Goal: Task Accomplishment & Management: Complete application form

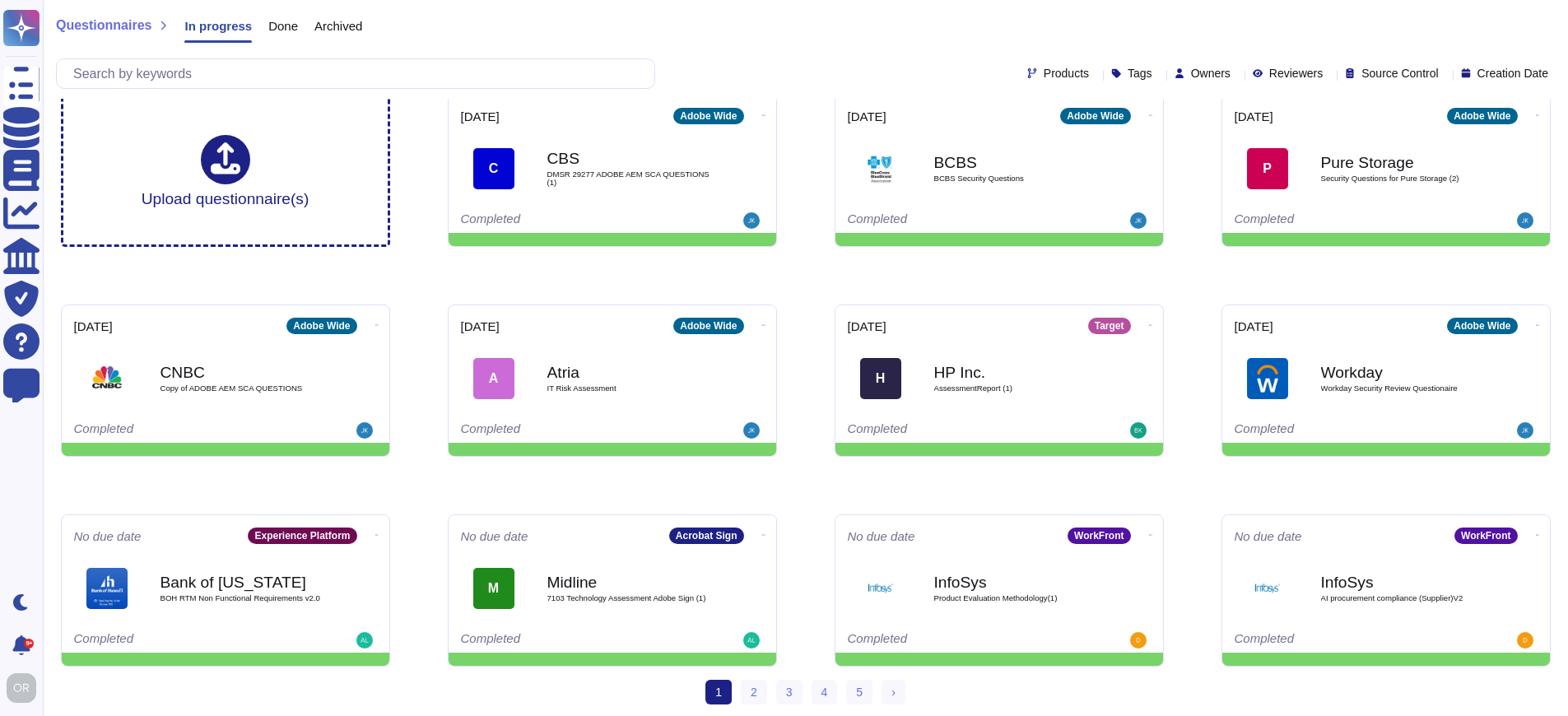
scroll to position [19, 0]
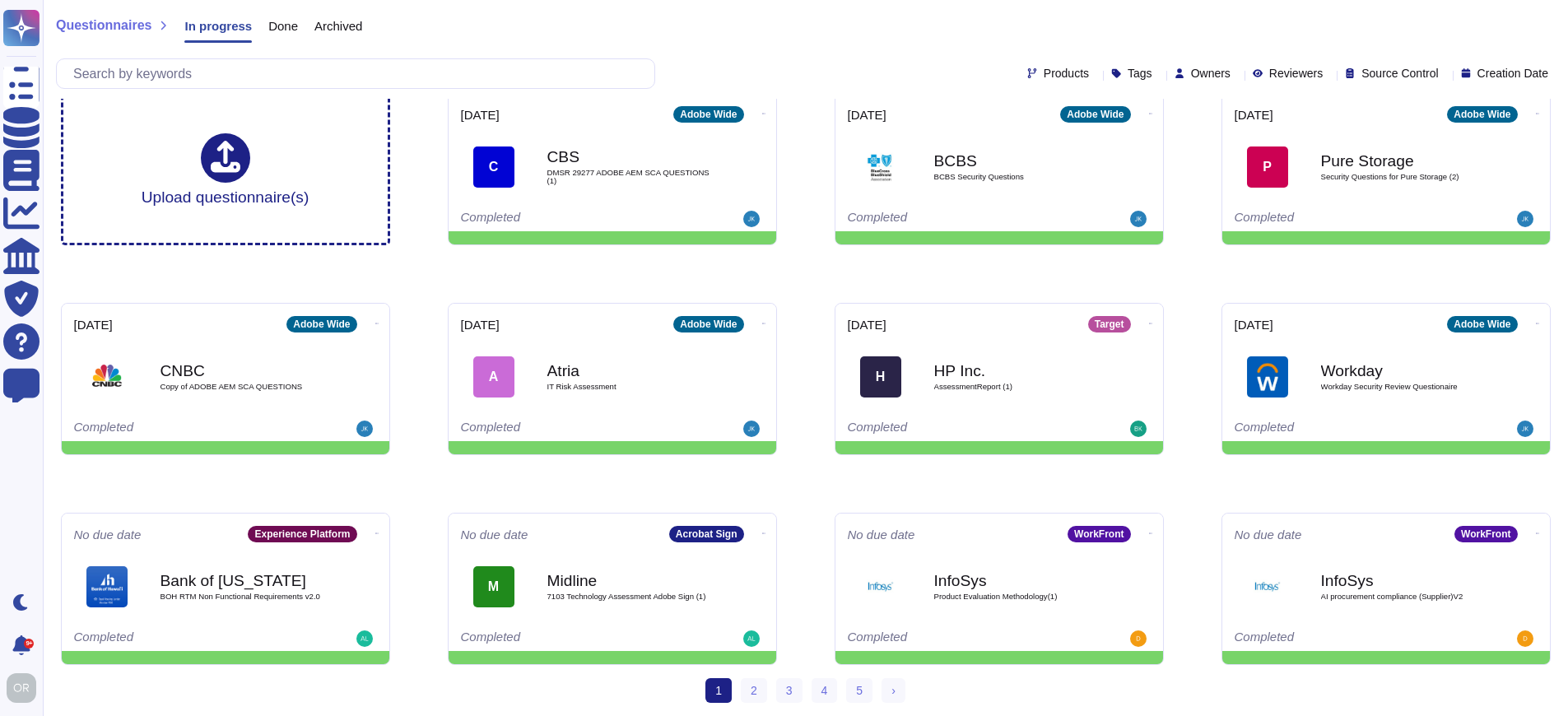
click at [808, 494] on div "Upload questionnaire(s) [DATE] Adobe Wide C CBS DMSR 29277 ADOBE AEM SCA QUESTI…" at bounding box center [806, 379] width 1516 height 598
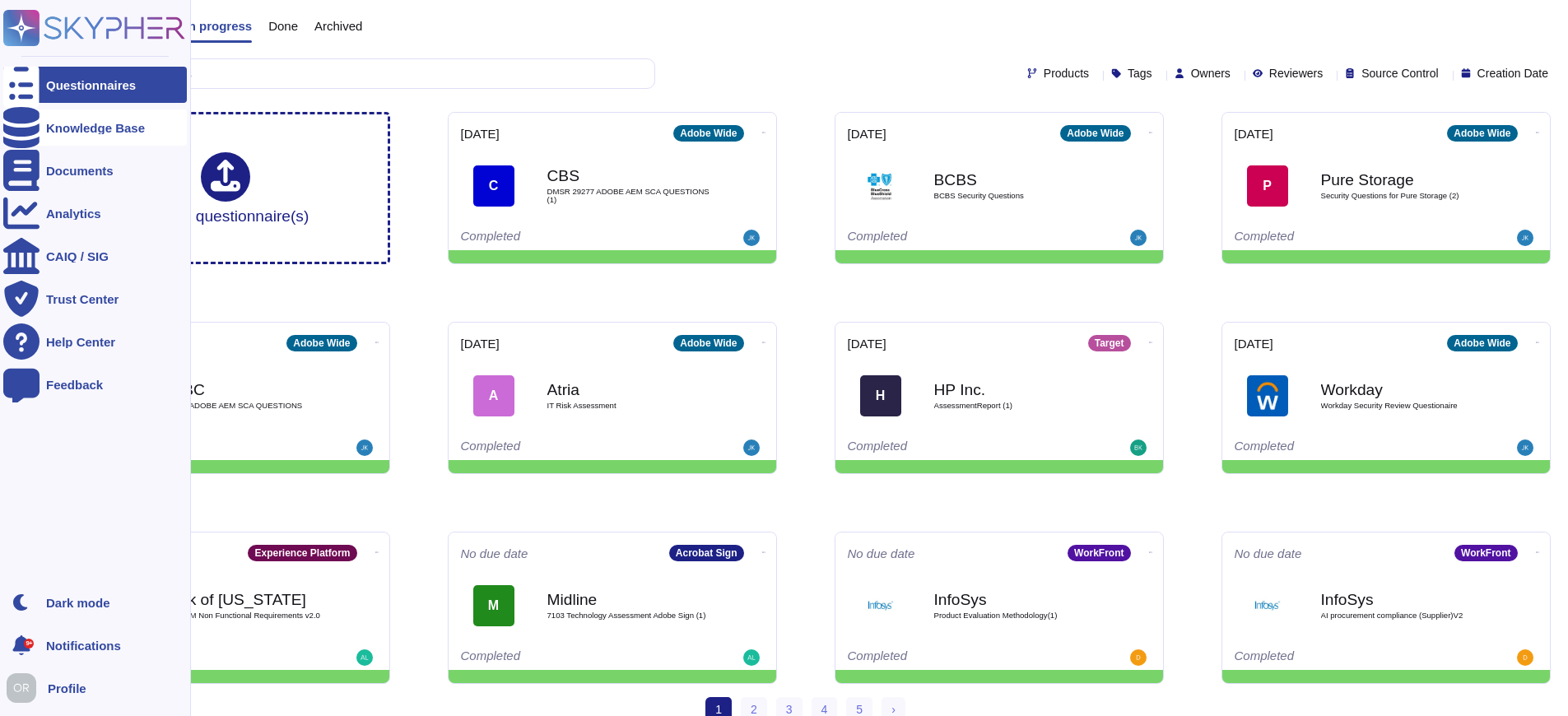
click at [58, 129] on div "Knowledge Base" at bounding box center [95, 127] width 99 height 12
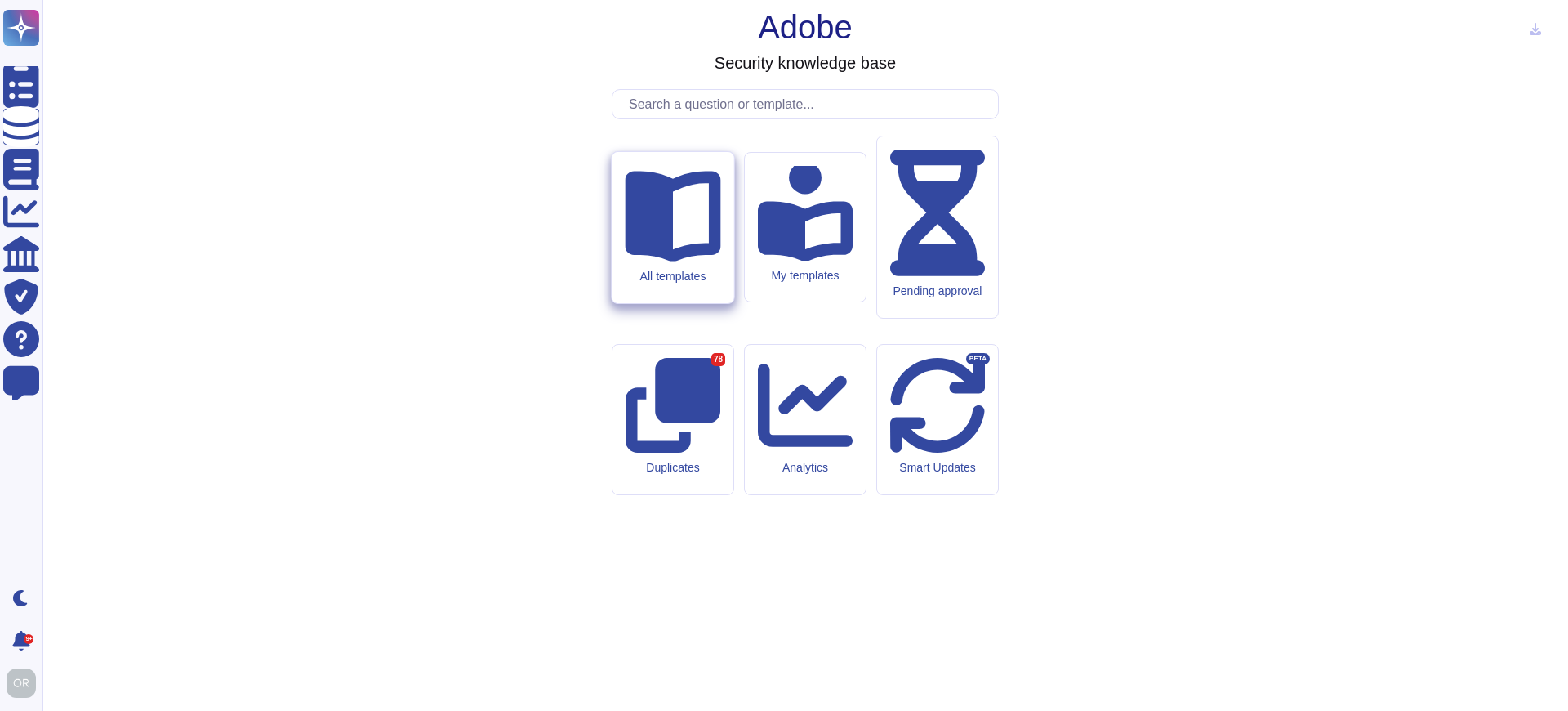
click at [666, 283] on div "All templates" at bounding box center [673, 275] width 95 height 14
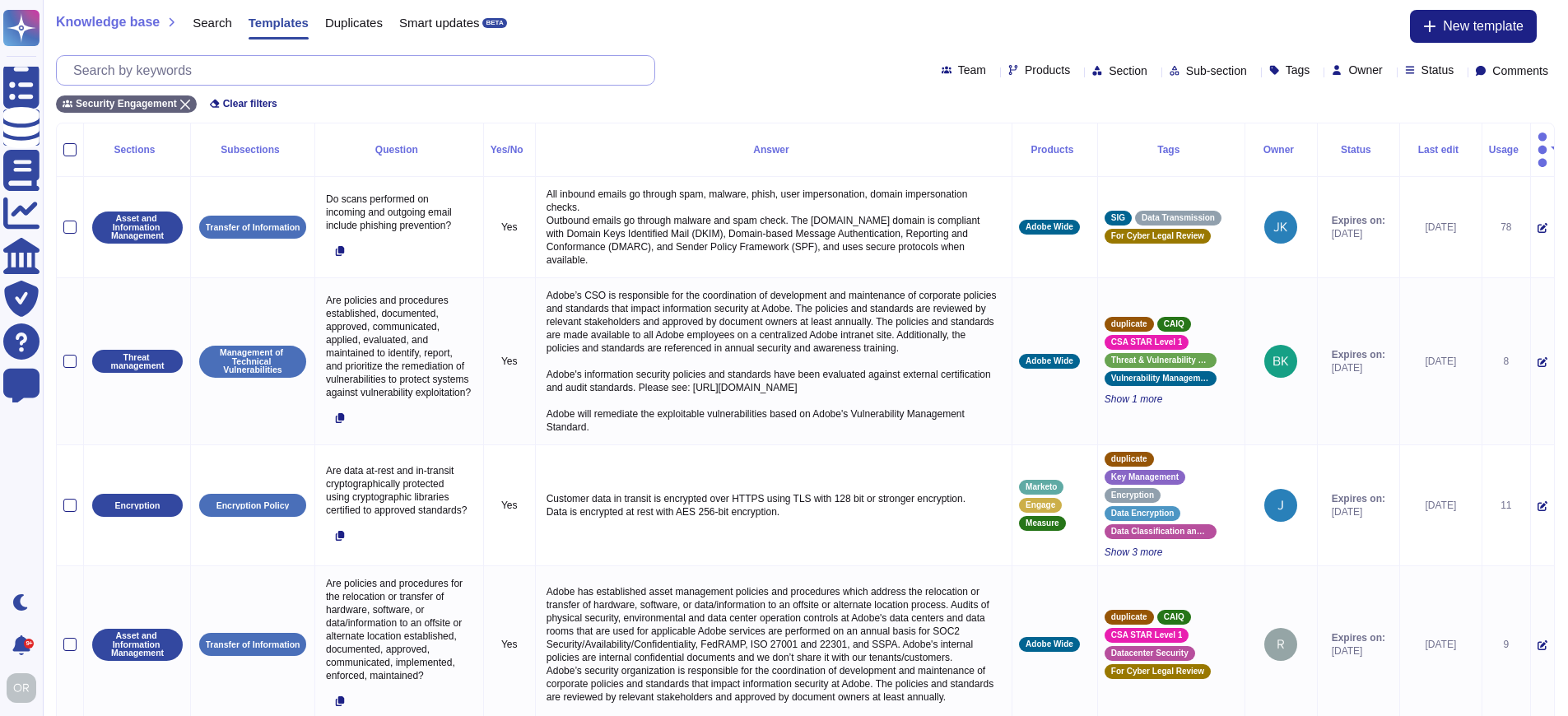
click at [438, 67] on input "text" at bounding box center [360, 70] width 590 height 29
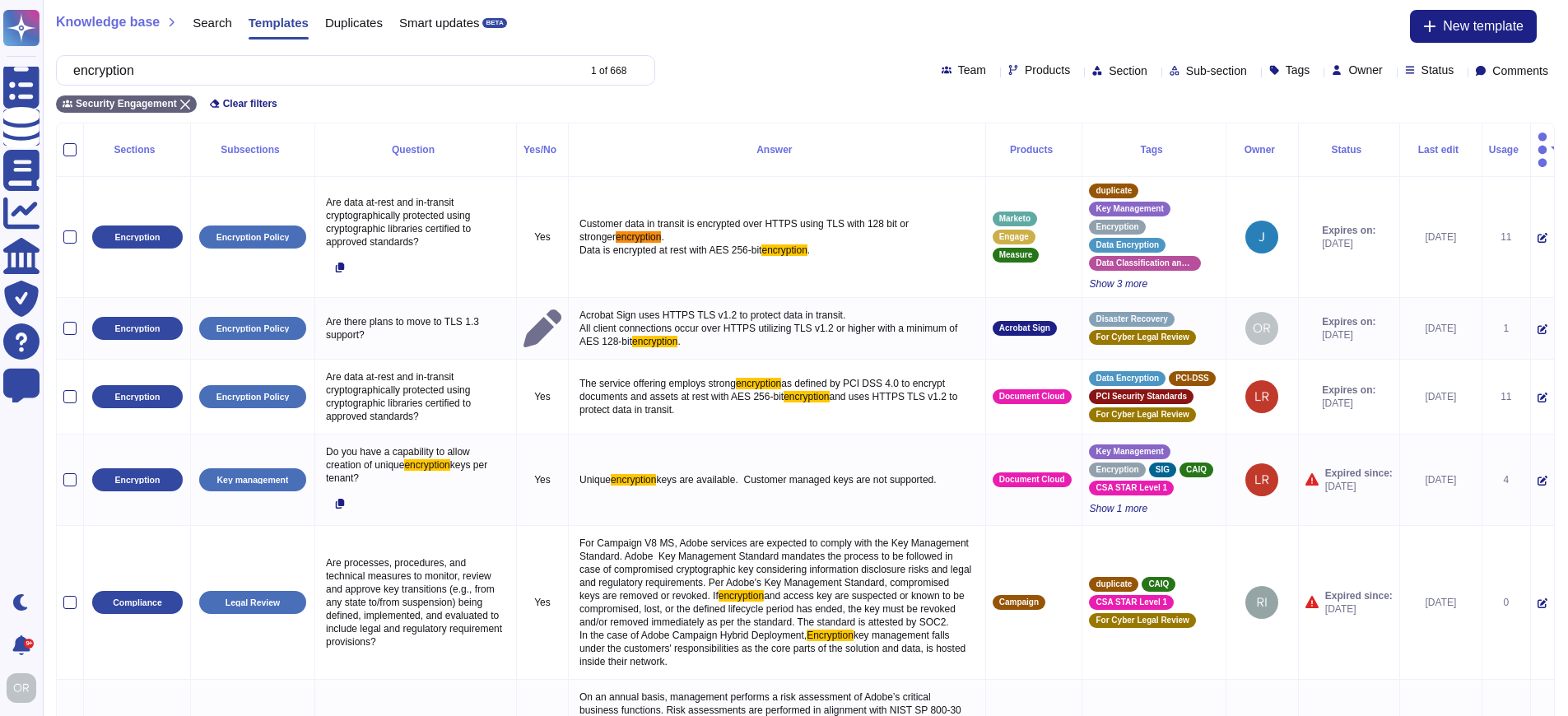
type input "encryption"
click at [1025, 68] on span "Products" at bounding box center [1047, 70] width 45 height 12
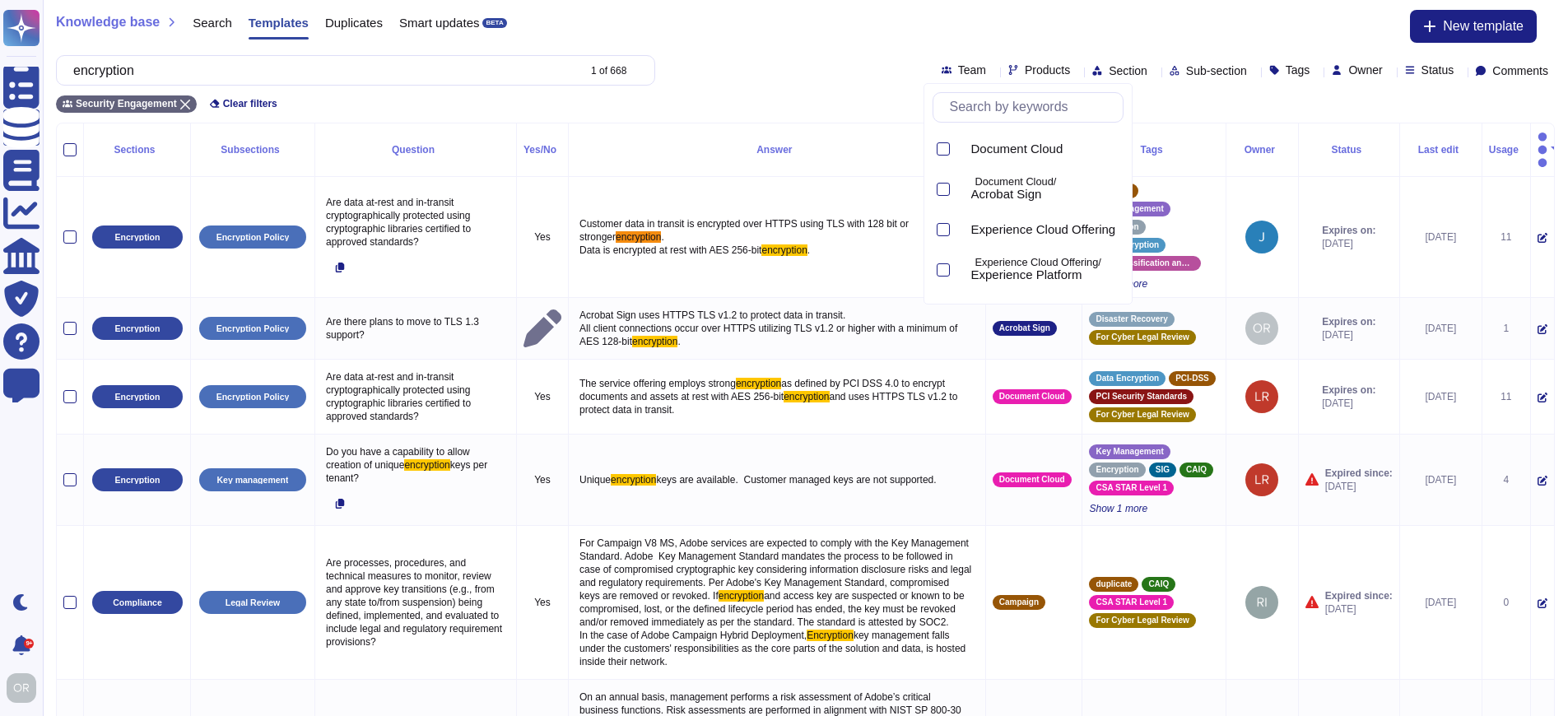
click at [994, 108] on input "text" at bounding box center [1032, 107] width 181 height 29
type input "pl"
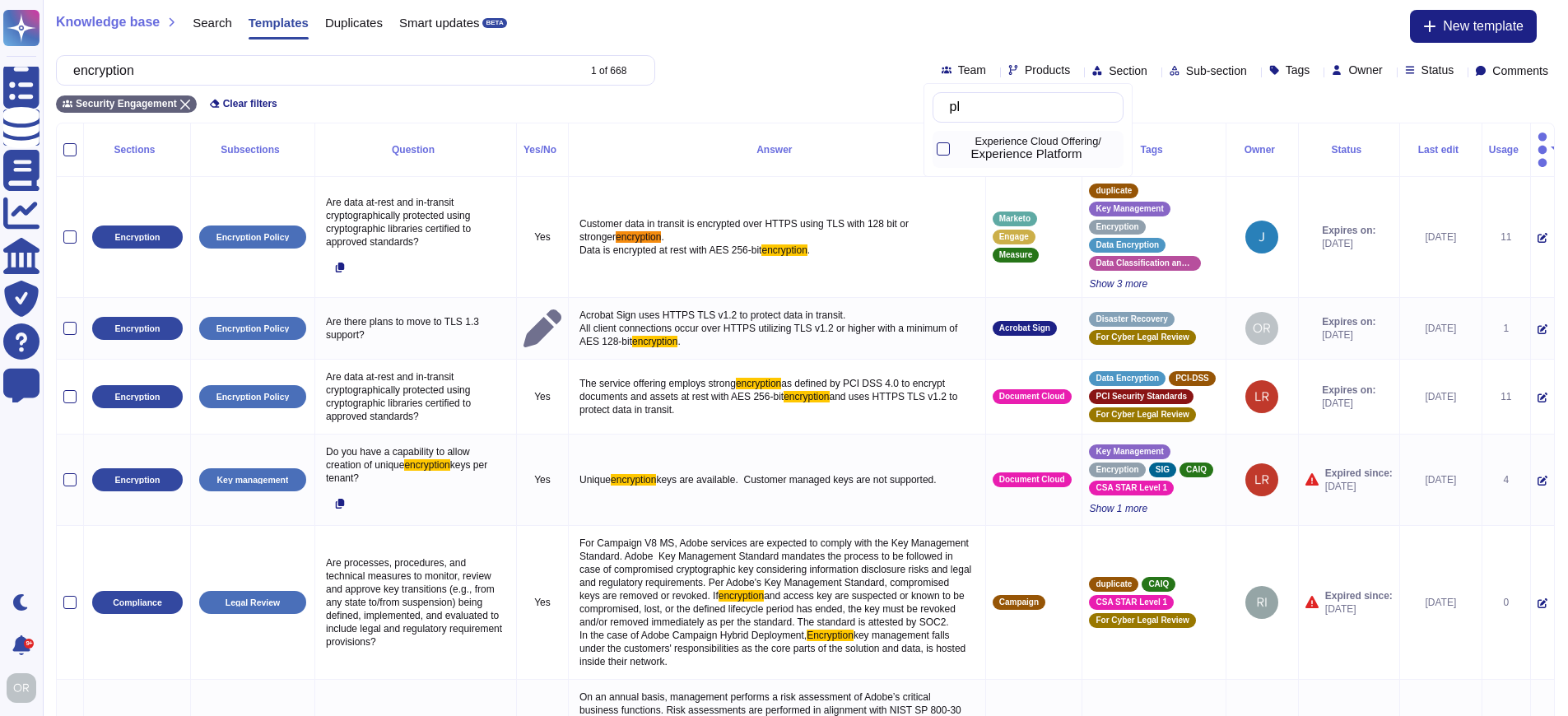
click at [1027, 151] on span "Experience Platform" at bounding box center [1027, 153] width 111 height 14
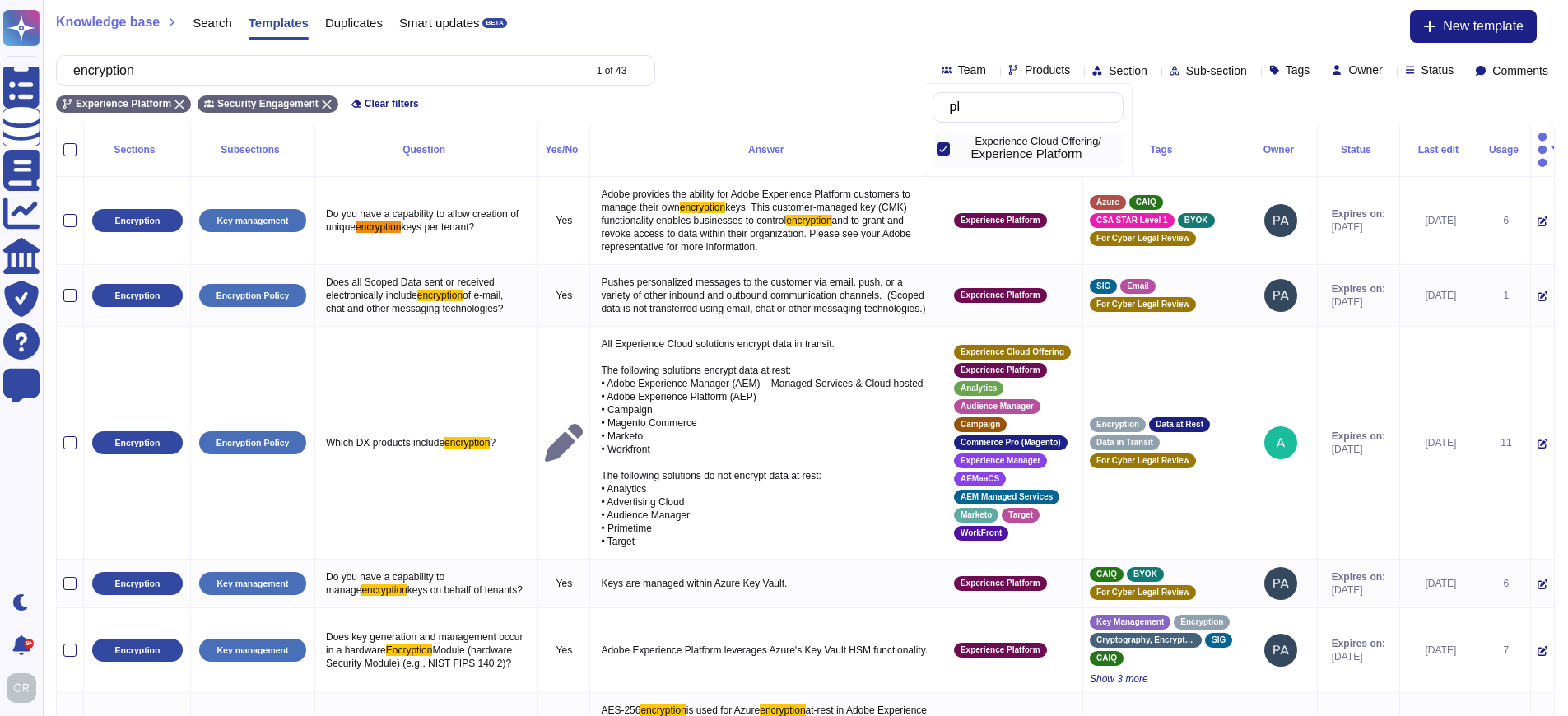
click at [751, 41] on div "Knowledge base Search Templates Duplicates Smart updates BETA New template" at bounding box center [805, 26] width 1499 height 33
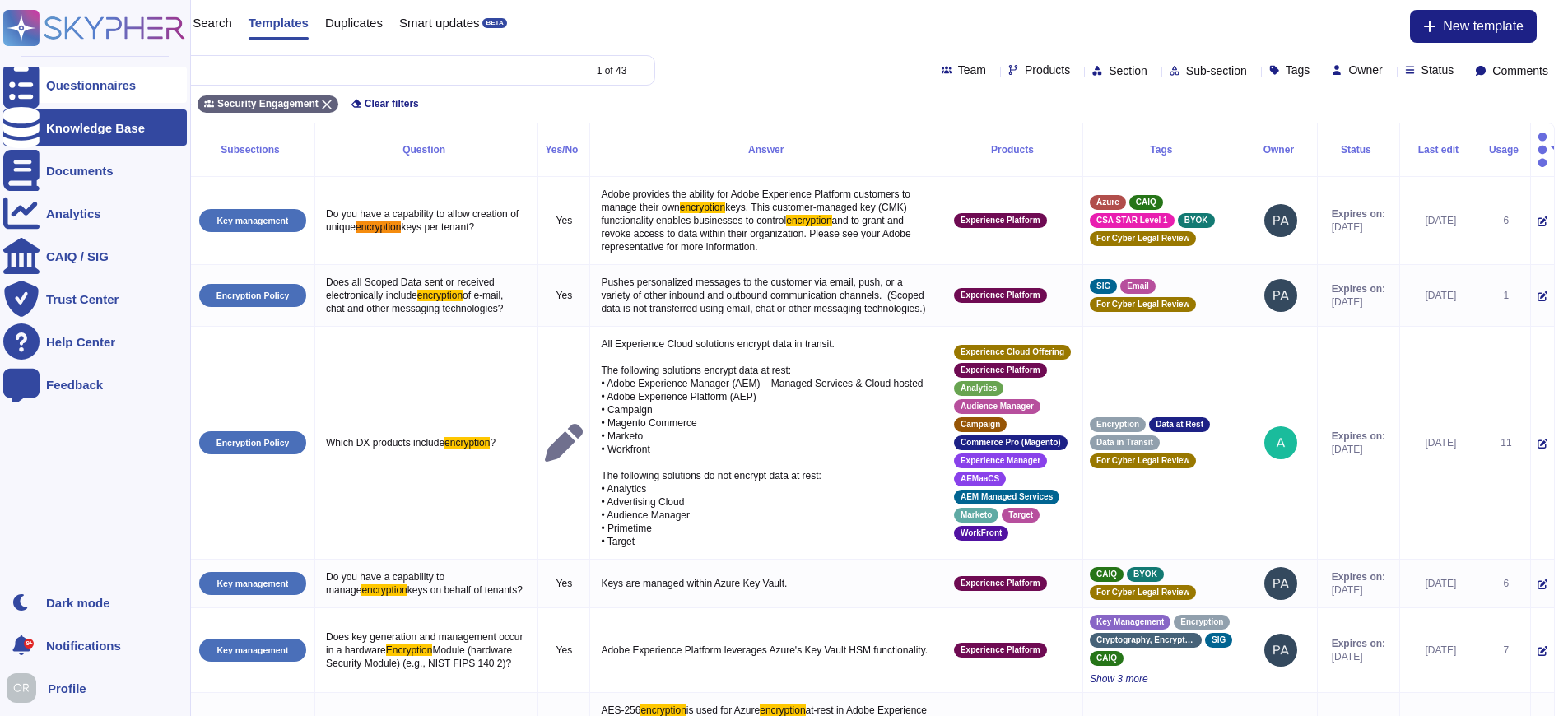
click at [73, 84] on div "Questionnaires" at bounding box center [91, 84] width 90 height 12
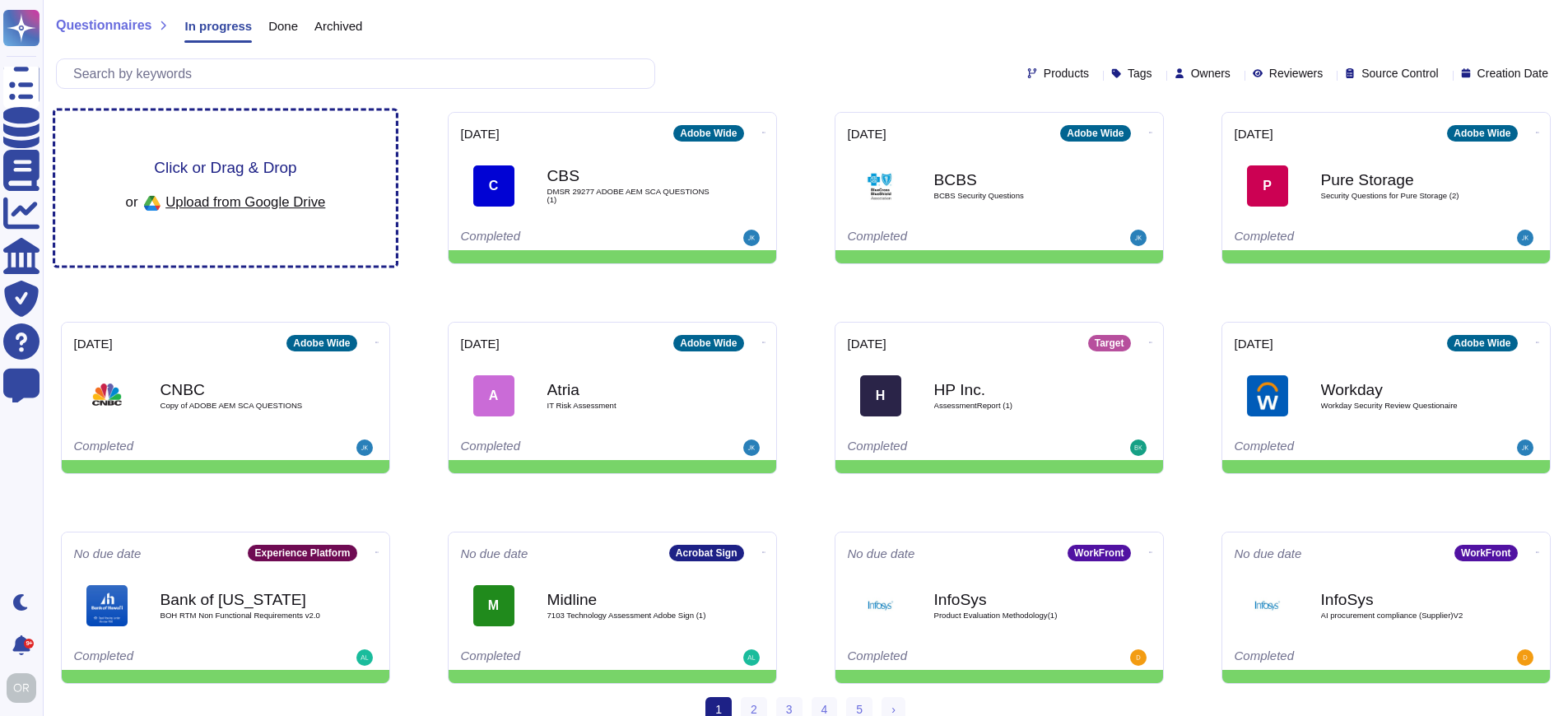
click at [218, 163] on span "Click or Drag & Drop" at bounding box center [225, 168] width 143 height 15
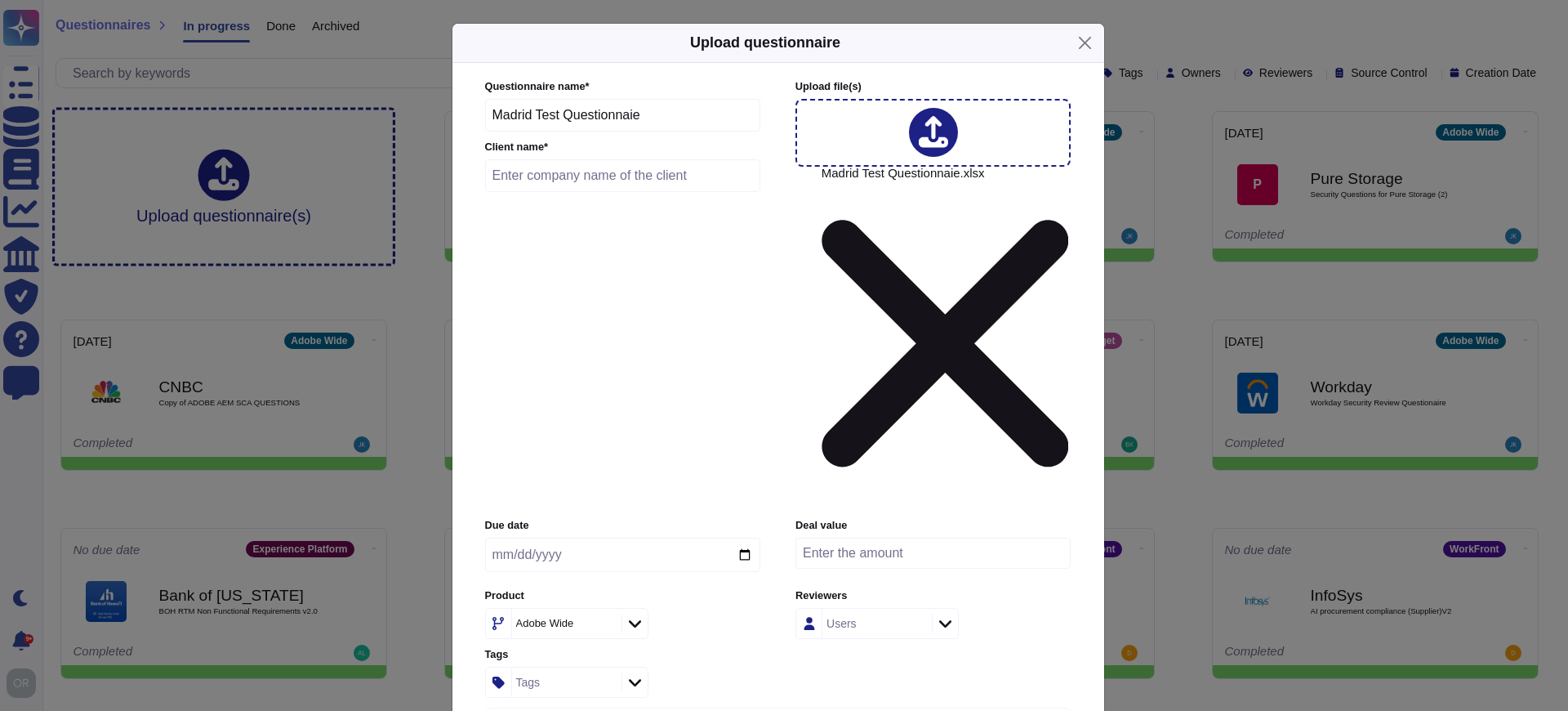
click at [570, 192] on input "text" at bounding box center [623, 175] width 276 height 32
type input "Madrid training"
click at [742, 538] on input "date" at bounding box center [622, 555] width 275 height 34
type input "[DATE]"
click at [560, 618] on div "Adobe Wide" at bounding box center [545, 622] width 58 height 10
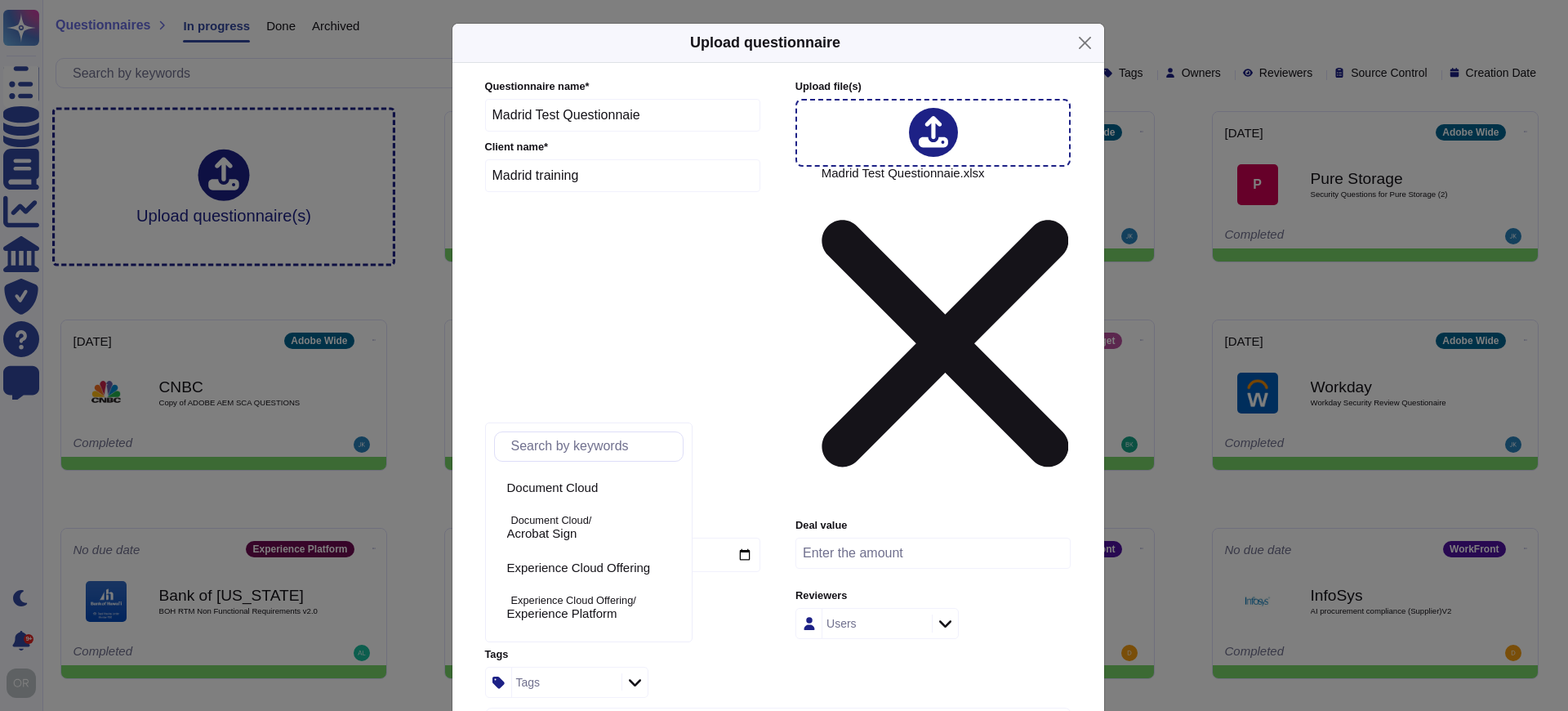
click at [574, 448] on input "text" at bounding box center [593, 446] width 180 height 29
click at [578, 531] on span "Acrobat Sign" at bounding box center [542, 533] width 70 height 14
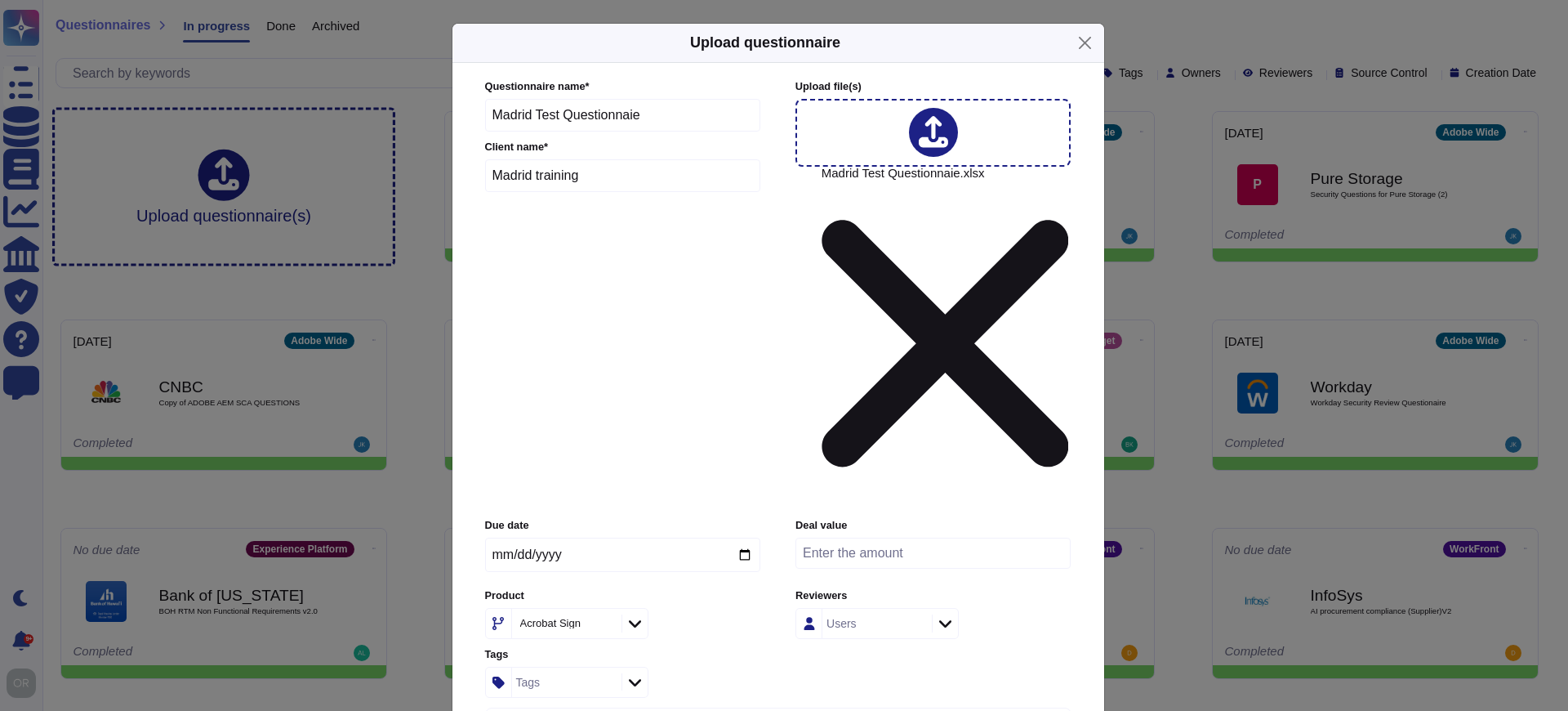
click at [580, 618] on div "Acrobat Sign" at bounding box center [551, 622] width 61 height 10
type input "wide"
click at [679, 608] on div "Acrobat Sign" at bounding box center [622, 623] width 275 height 31
click at [605, 624] on icon at bounding box center [605, 624] width 0 height 0
click at [563, 667] on div "Tags" at bounding box center [564, 681] width 106 height 30
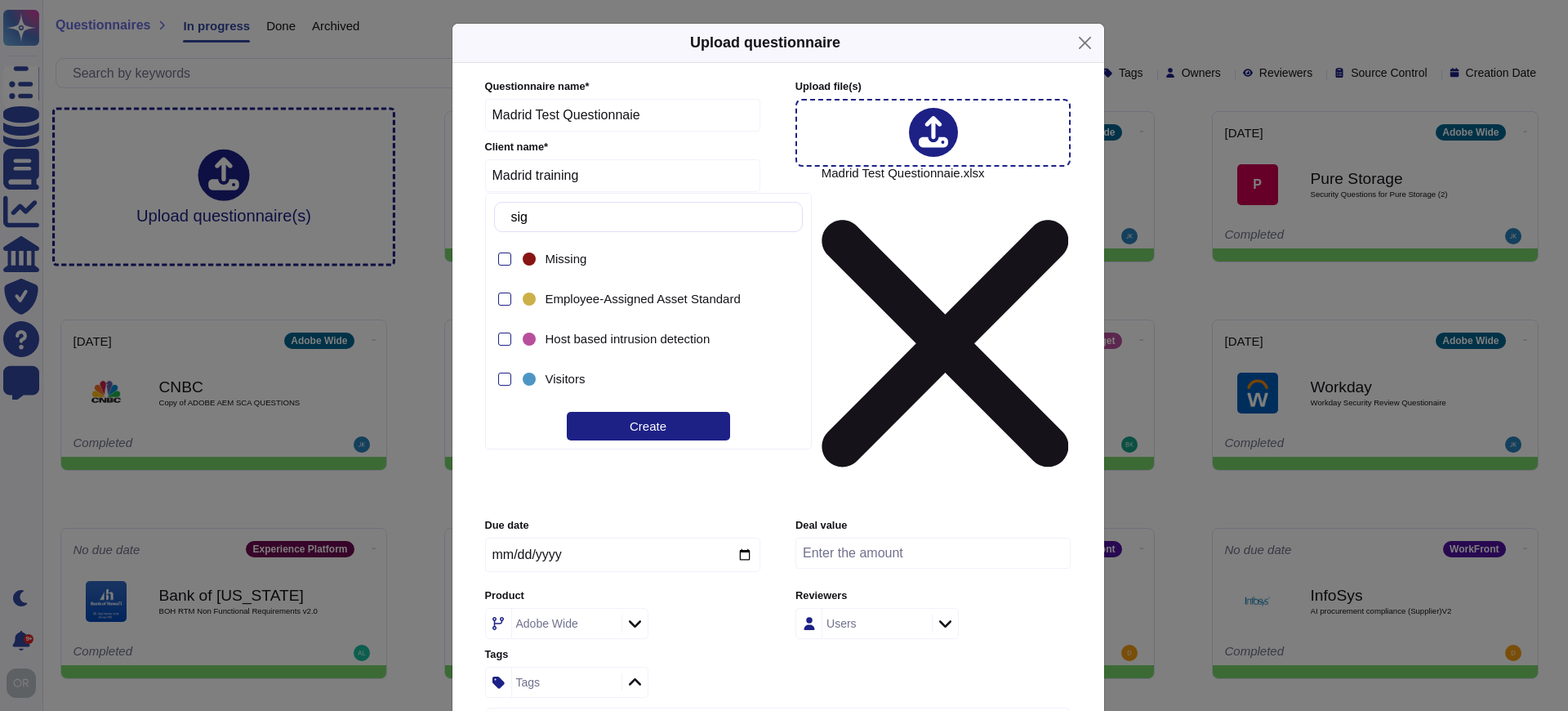
type input "sign"
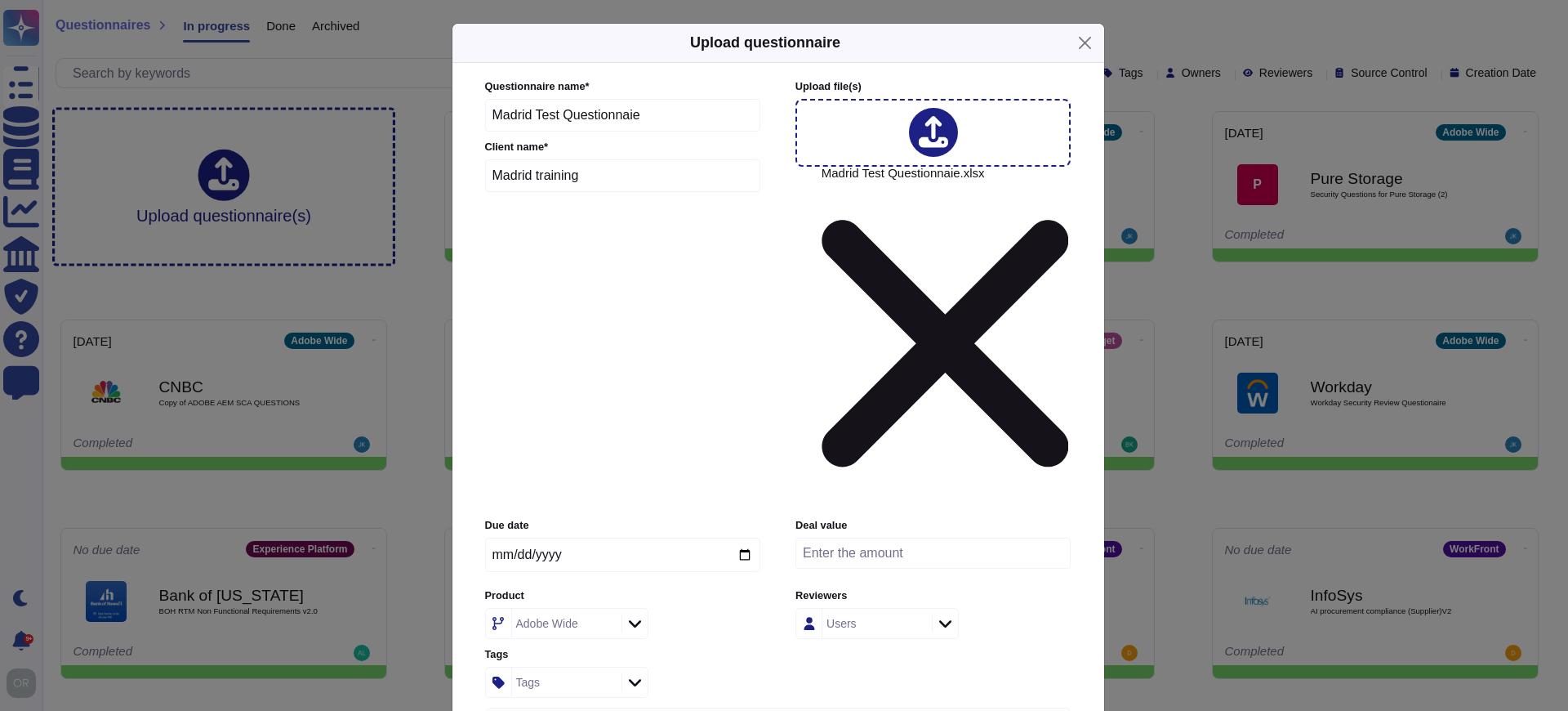
click at [857, 518] on div "Due date [DATE] Deal value Product Adobe Wide Reviewers Users Tags Tags" at bounding box center [778, 607] width 586 height 179
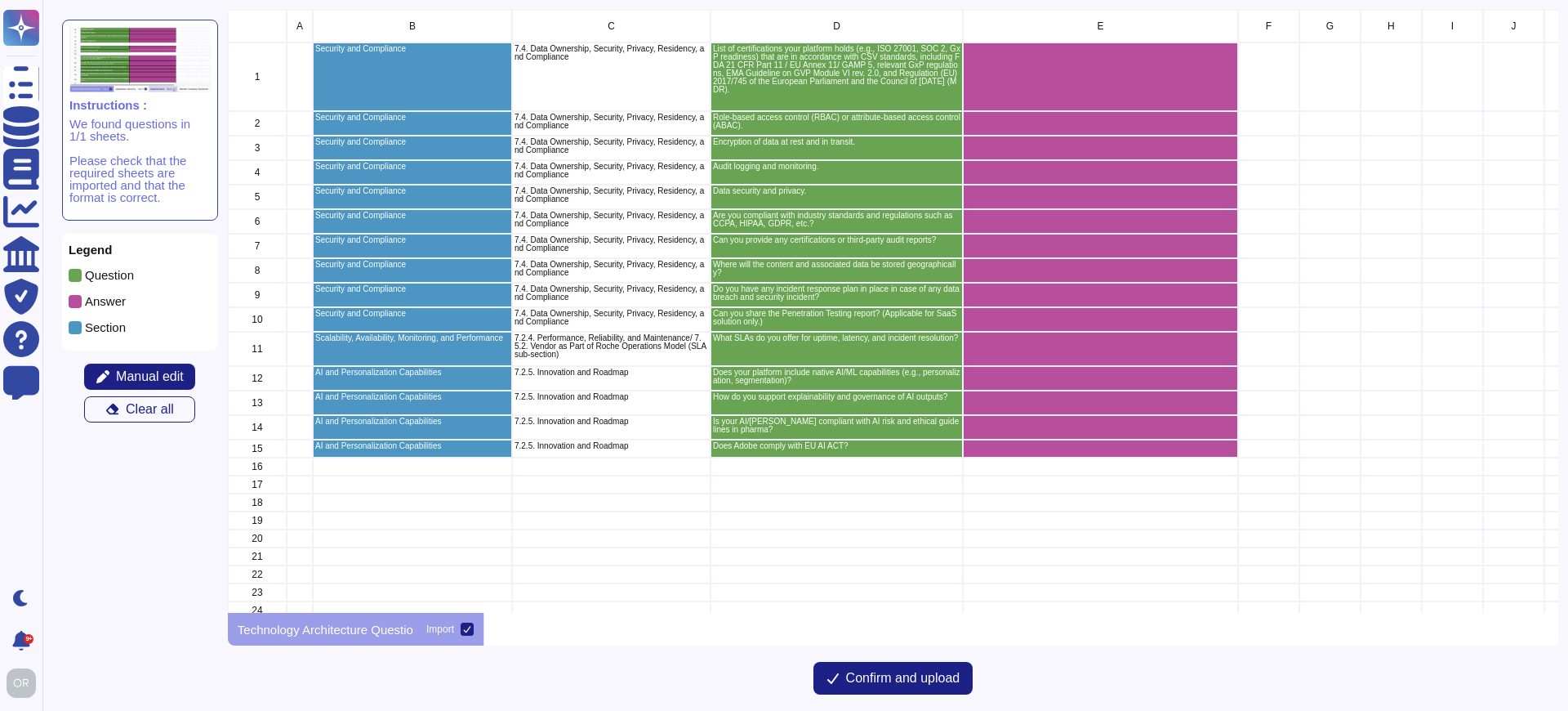
scroll to position [591, 1318]
click at [888, 679] on span "Confirm and upload" at bounding box center [903, 679] width 114 height 13
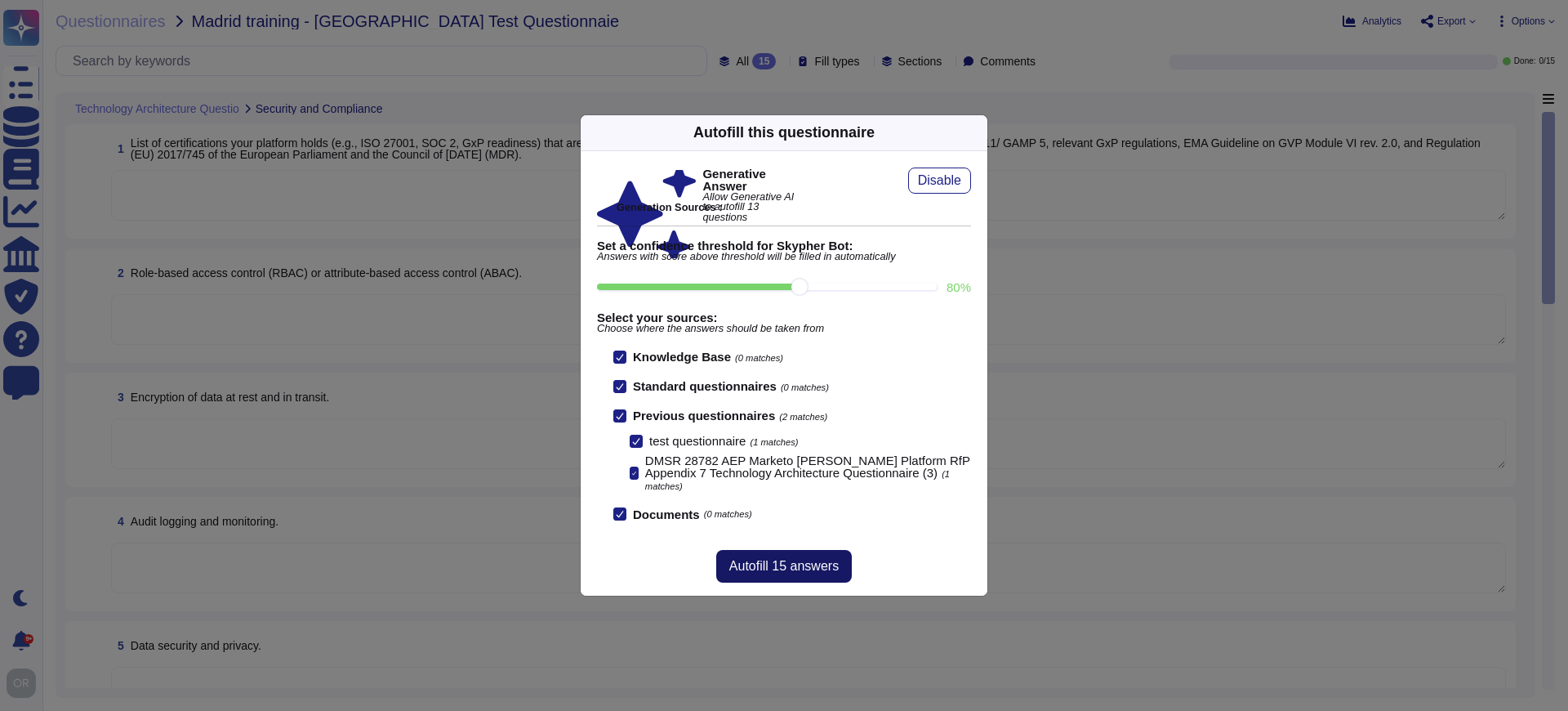
click at [796, 568] on span "Autofill 15 answers" at bounding box center [784, 566] width 109 height 13
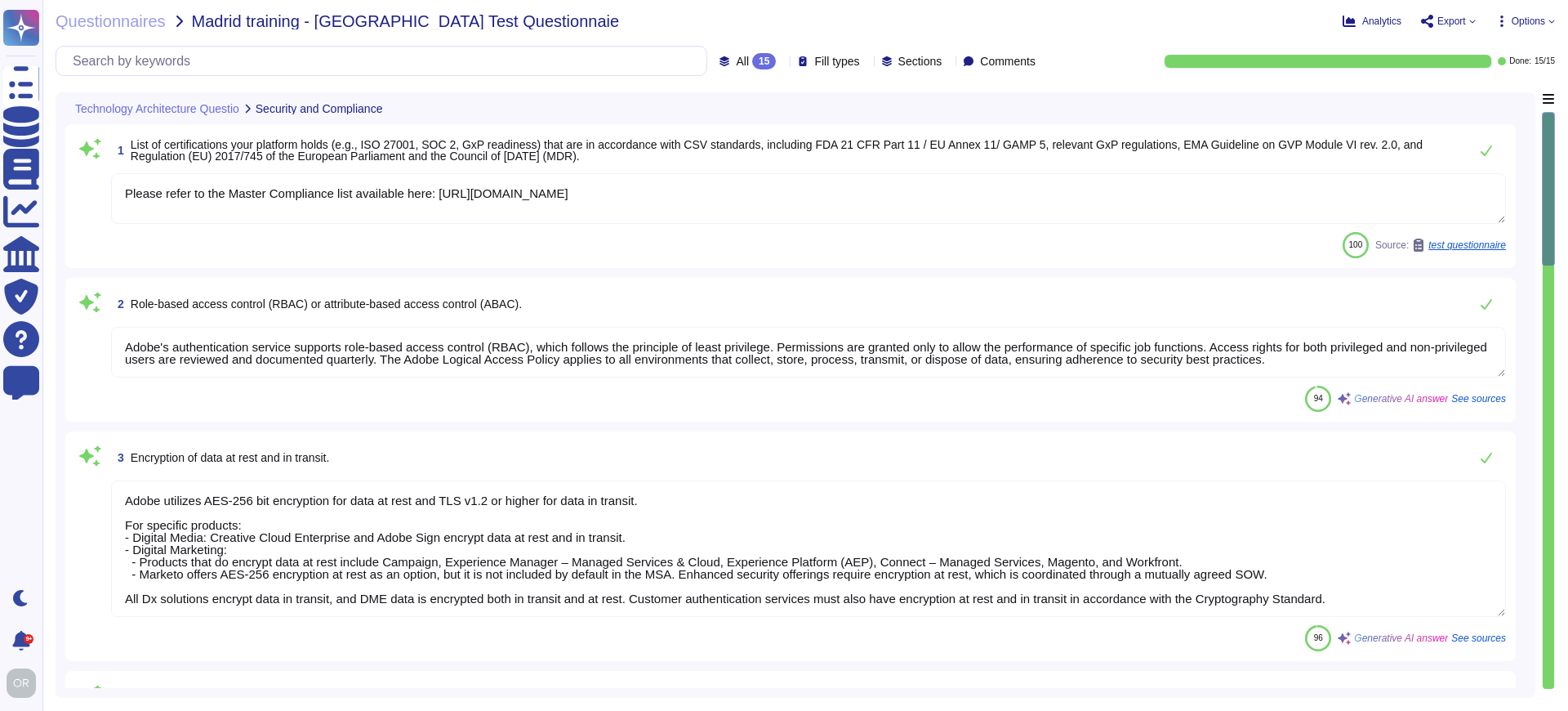
type textarea "Please refer to the Master Compliance list available here: [URL][DOMAIN_NAME]"
type textarea "Adobe's authentication service supports role-based access control (RBAC), which…"
type textarea "Adobe utilizes AES-256 bit encryption for data at rest and TLS v1.2 or higher f…"
type textarea "Adobe implements comprehensive audit logging and monitoring practices to ensure…"
drag, startPoint x: 419, startPoint y: 135, endPoint x: 590, endPoint y: 139, distance: 171.0
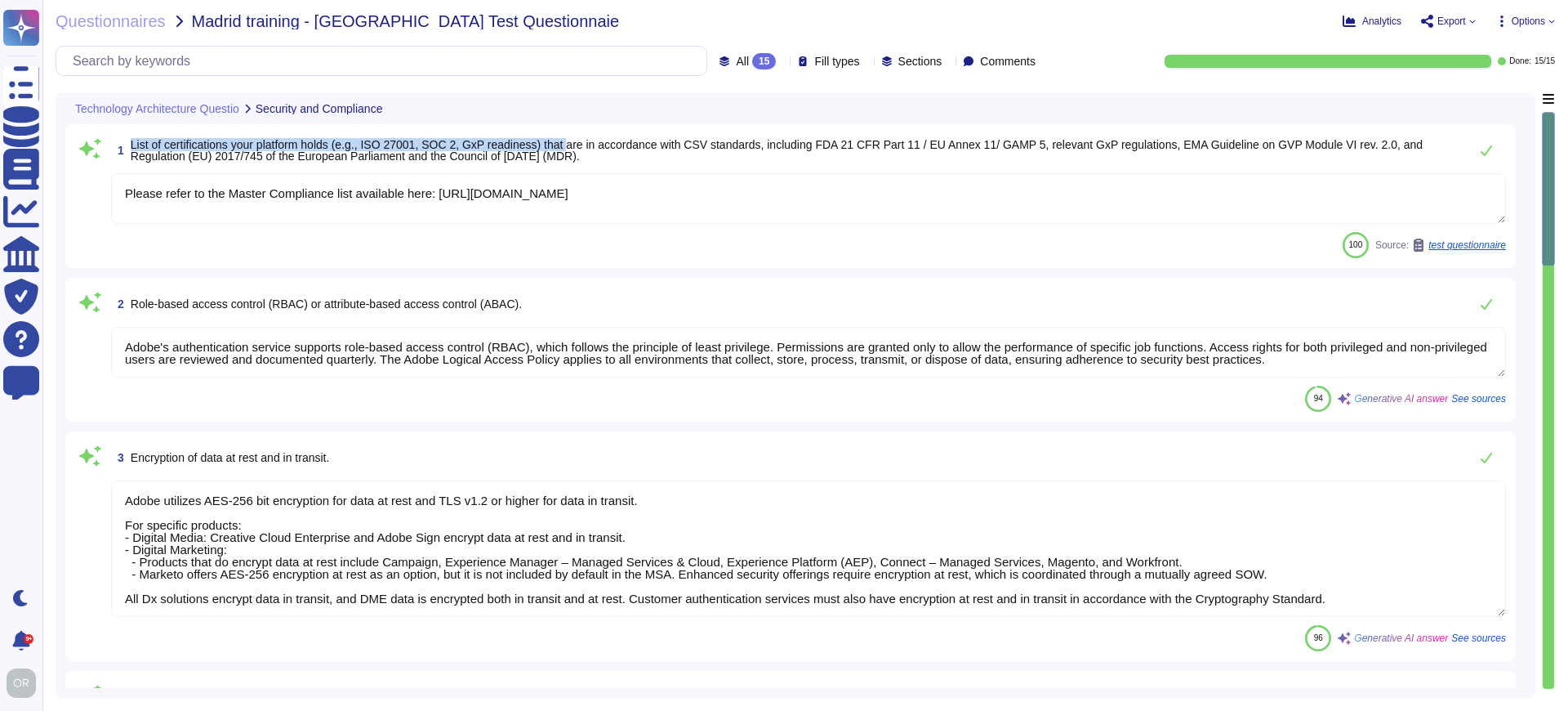
click at [591, 140] on span "List of certifications your platform holds (e.g., ISO 27001, SOC 2, GxP readine…" at bounding box center [776, 150] width 1292 height 25
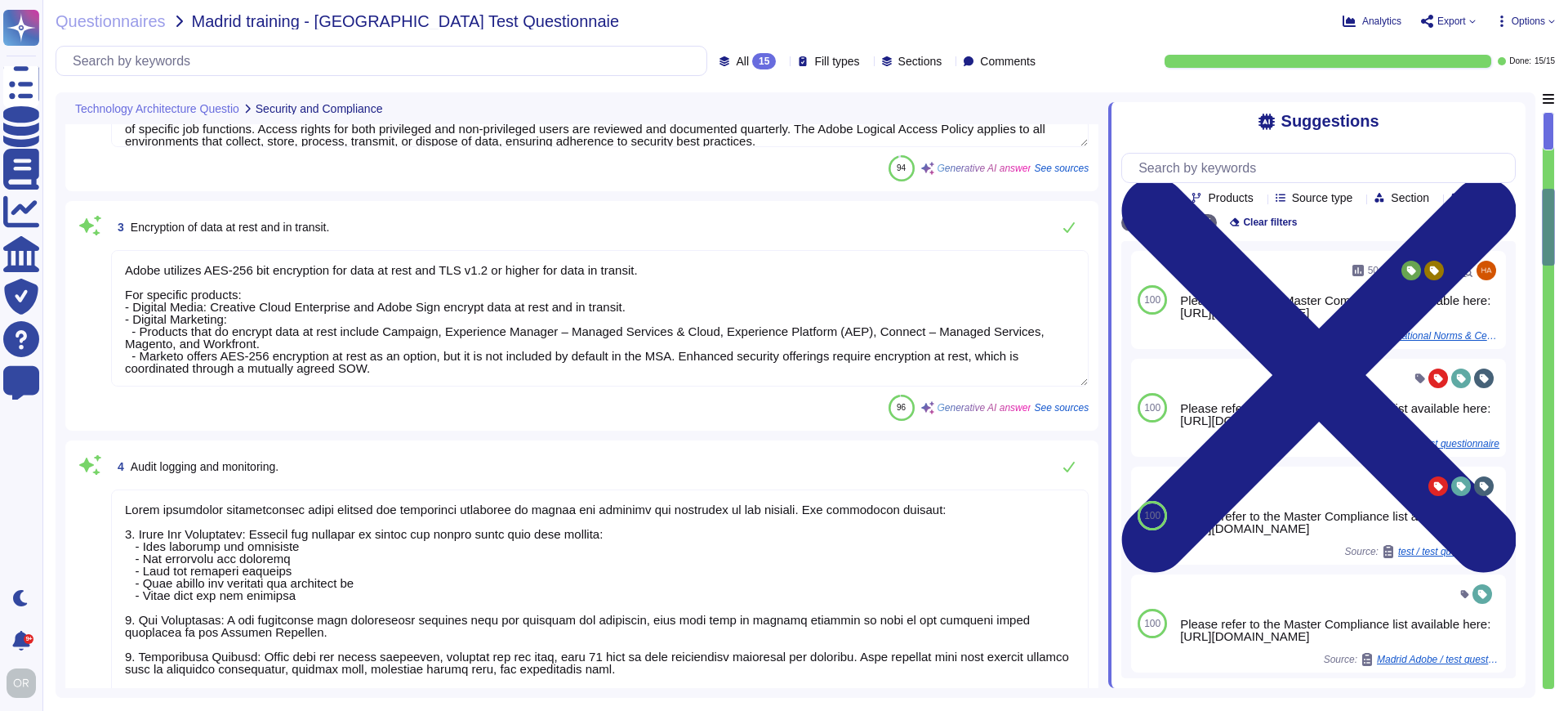
scroll to position [510, 0]
type textarea "Adobe prioritizes data security and privacy through a comprehensive approach th…"
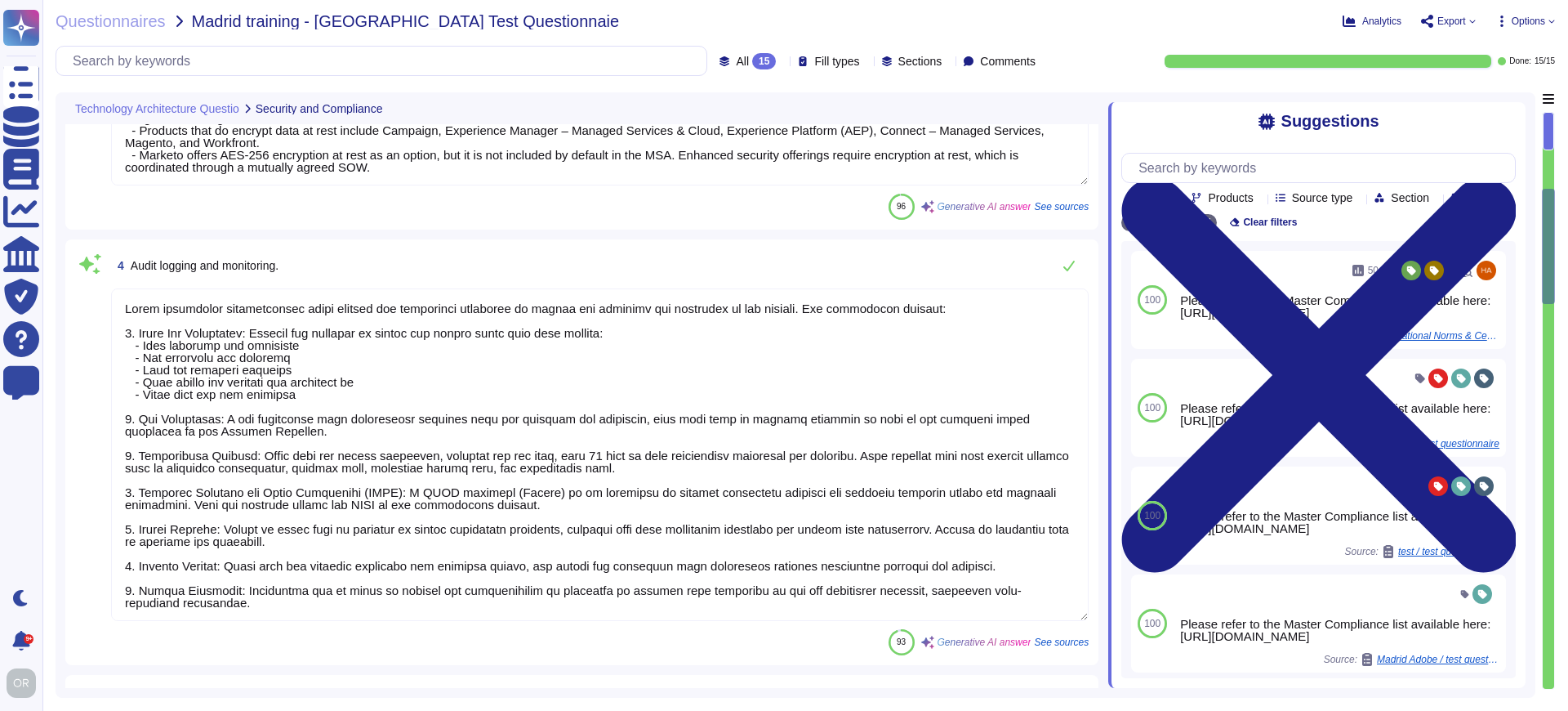
type textarea "Adobe complies with various industry standards, regulations, and certifications…"
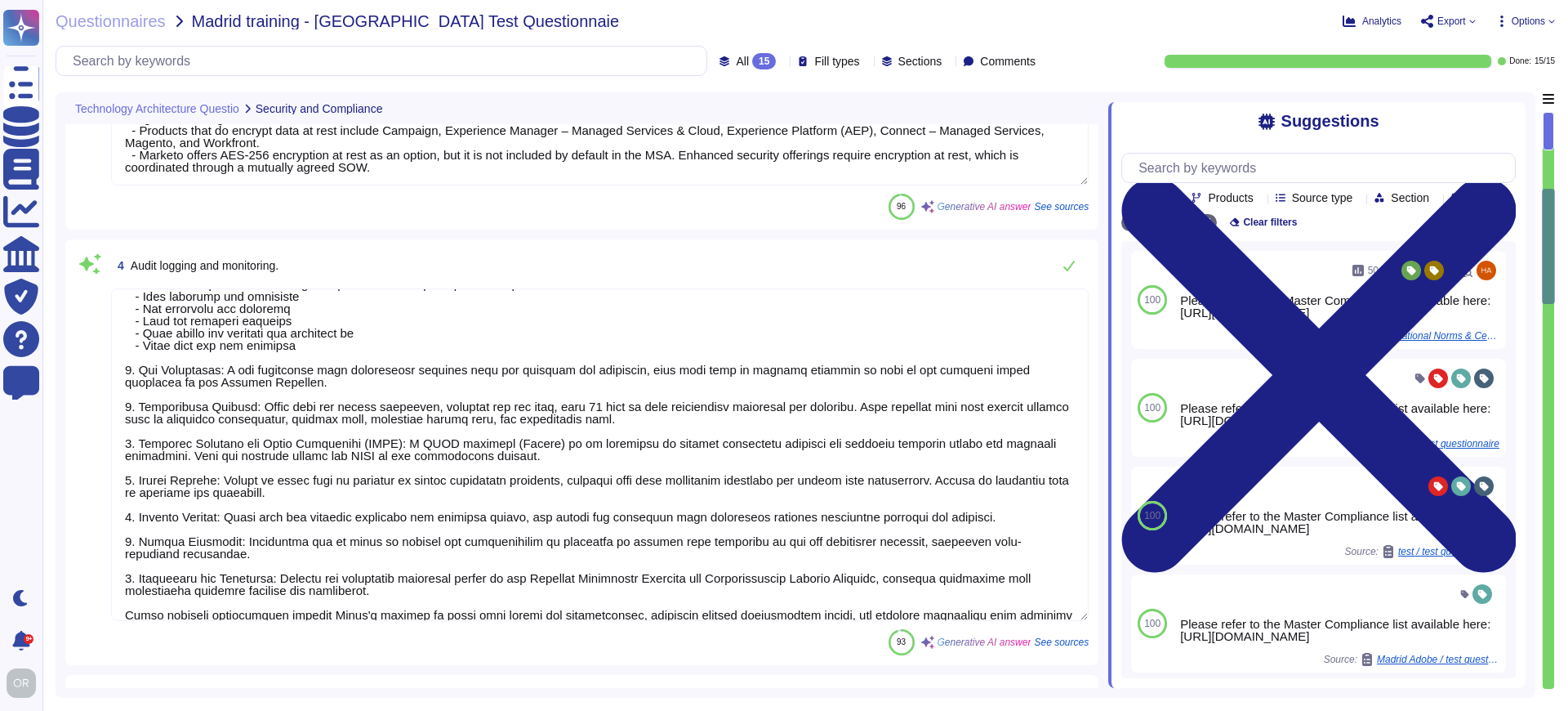
scroll to position [75, 0]
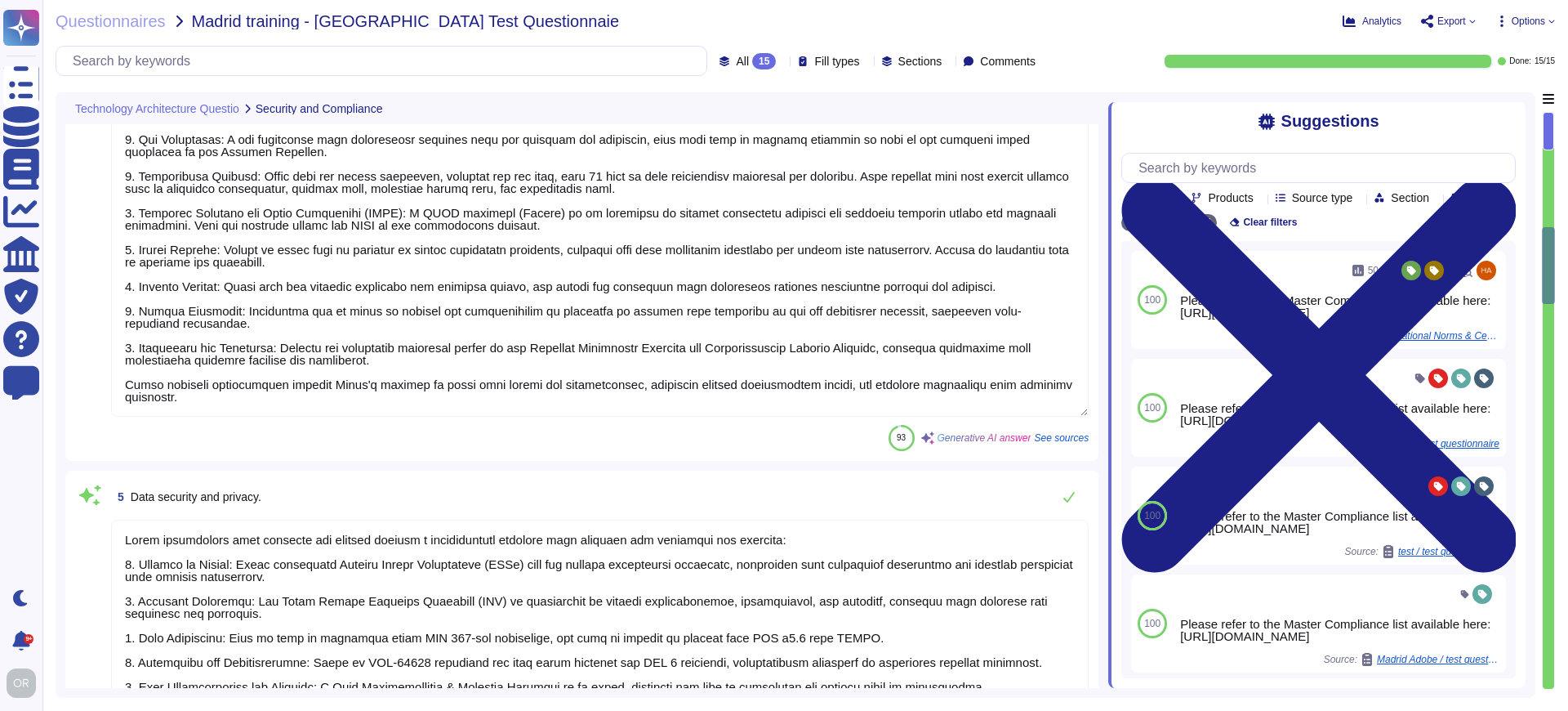
type textarea "Third-party audit or certification reports are available under NDA and can be r…"
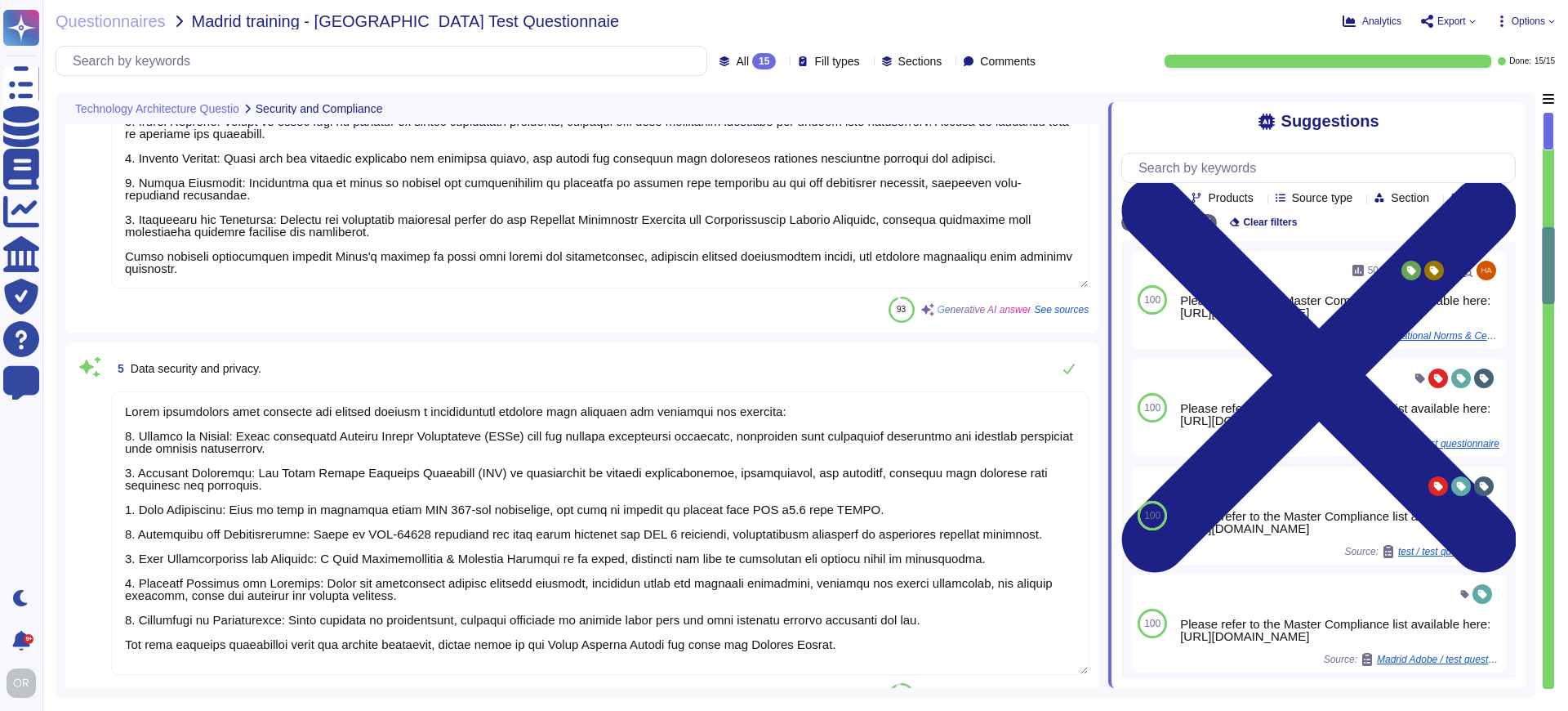
scroll to position [1180, 0]
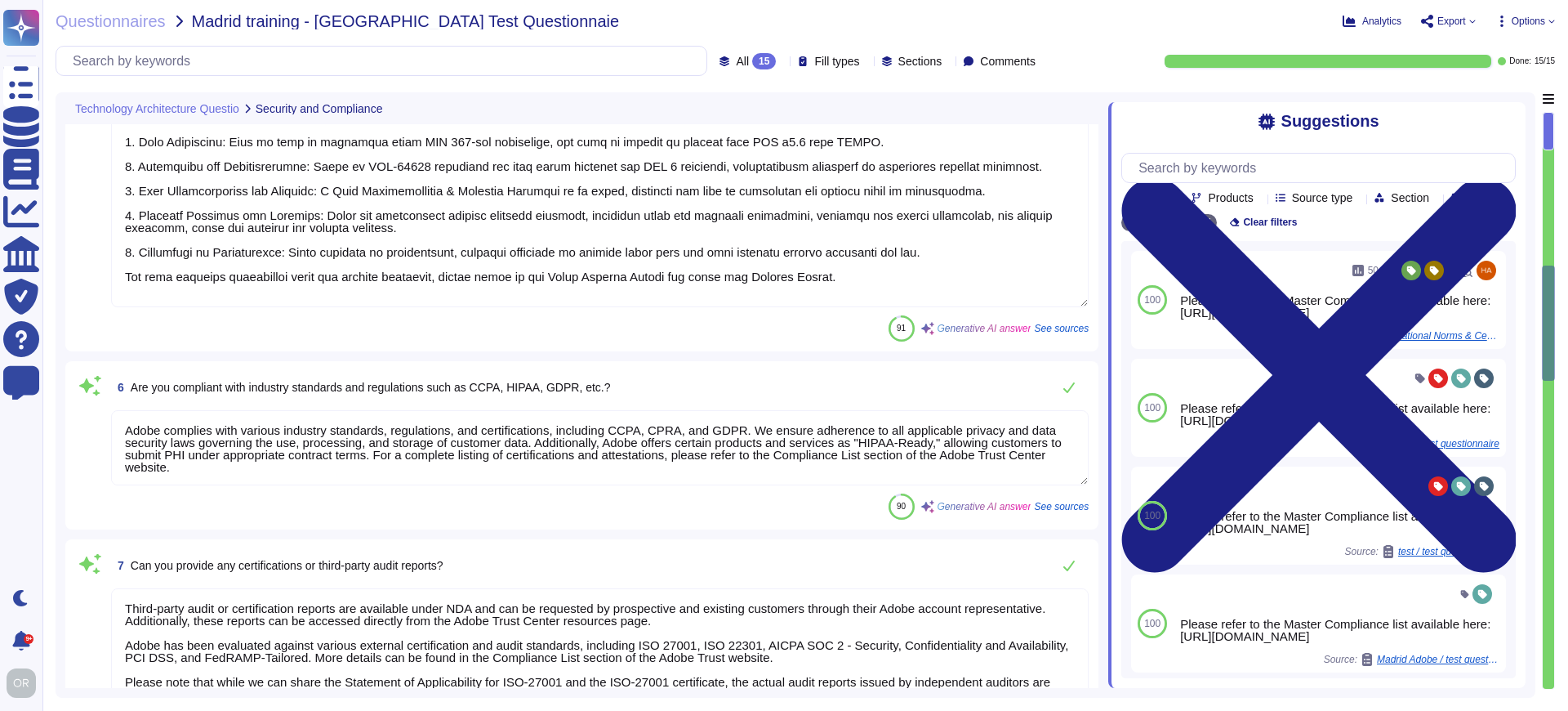
type textarea "The storage location for content and associated data is determined during imple…"
type textarea "Adobe has a documented and approved incident response plan in place to manage i…"
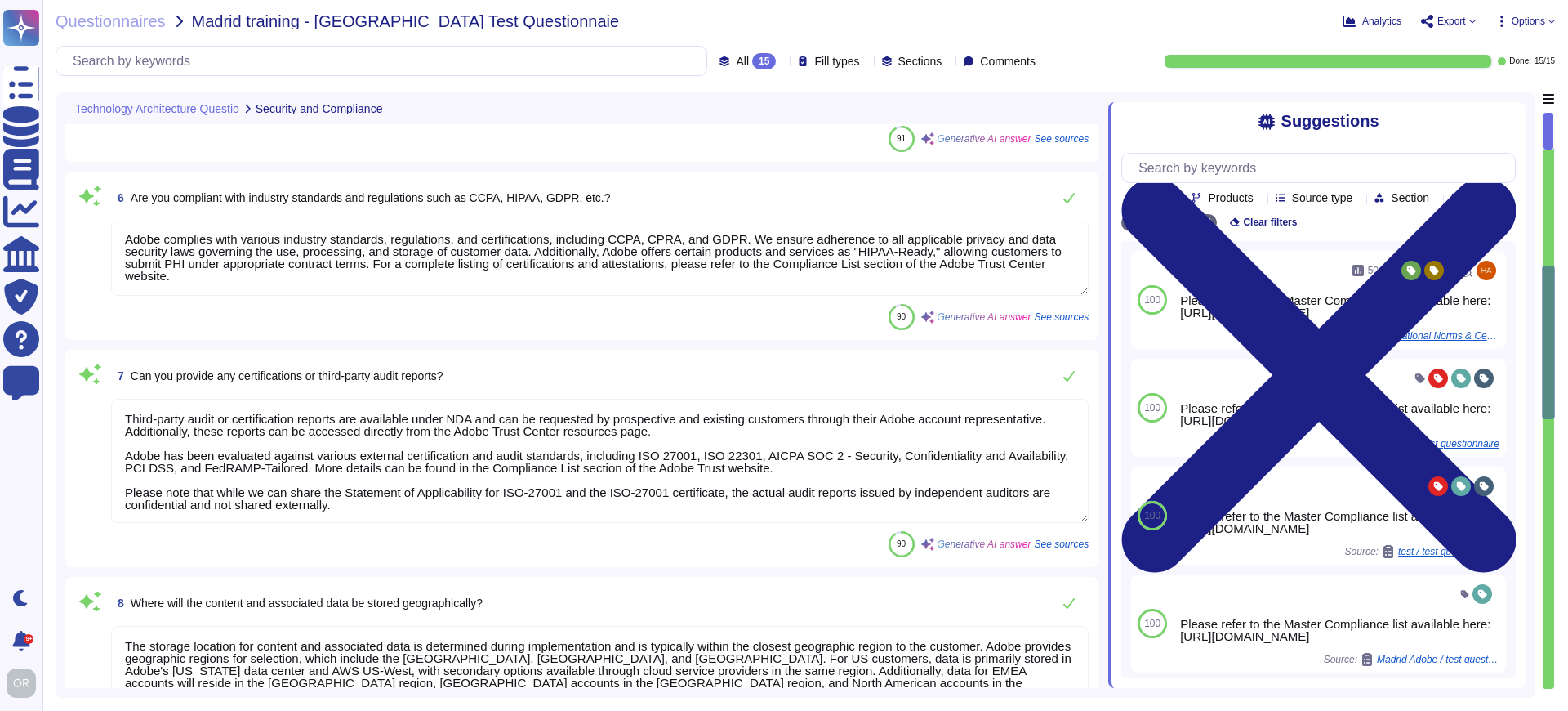
type textarea "Adobe does not share the full results of a Penetration Test. However, the Secur…"
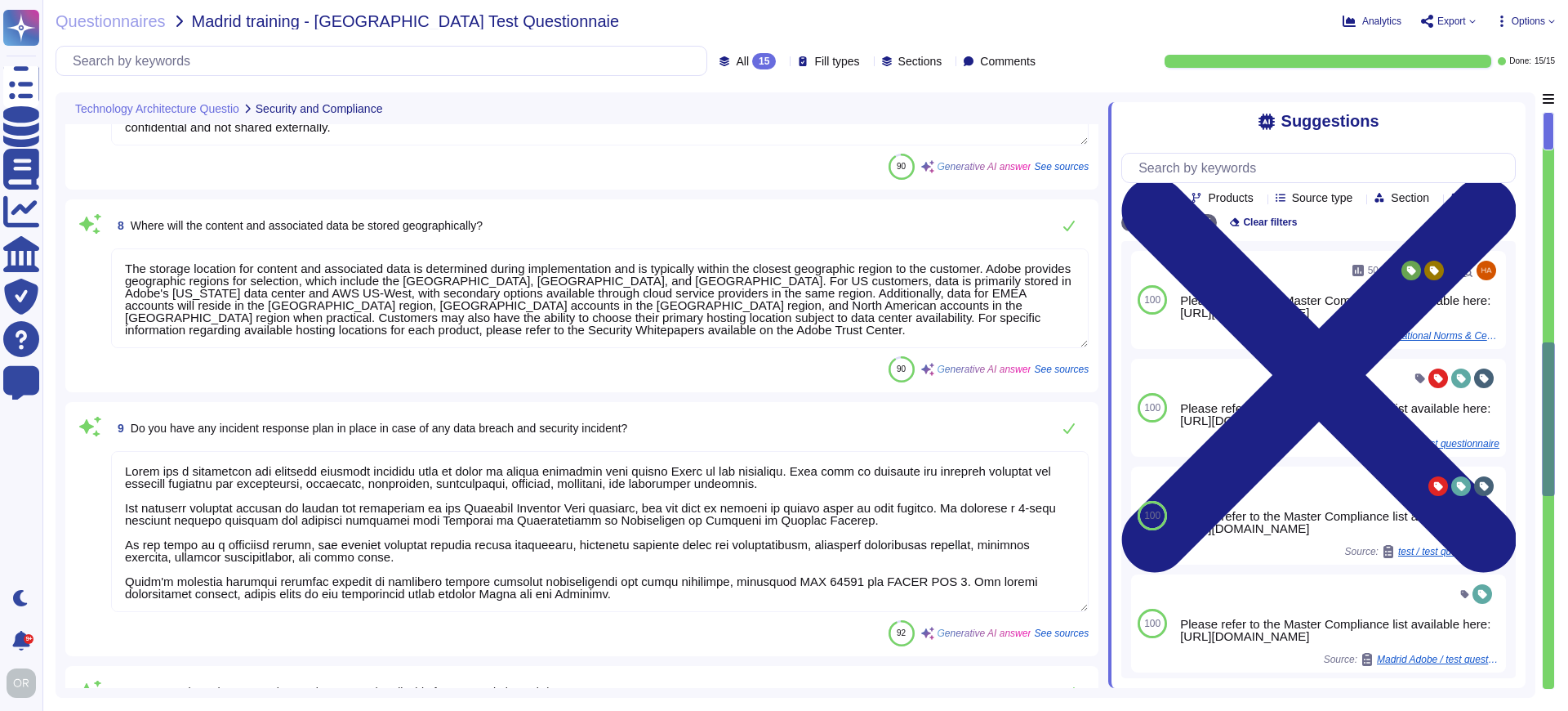
type textarea "For uptime, Adobe offers a Minimum Uptime Percentage of 99.9% for most of our p…"
type textarea "Yes, our platform includes native AI capabilities through Adobe Sensei, a propr…"
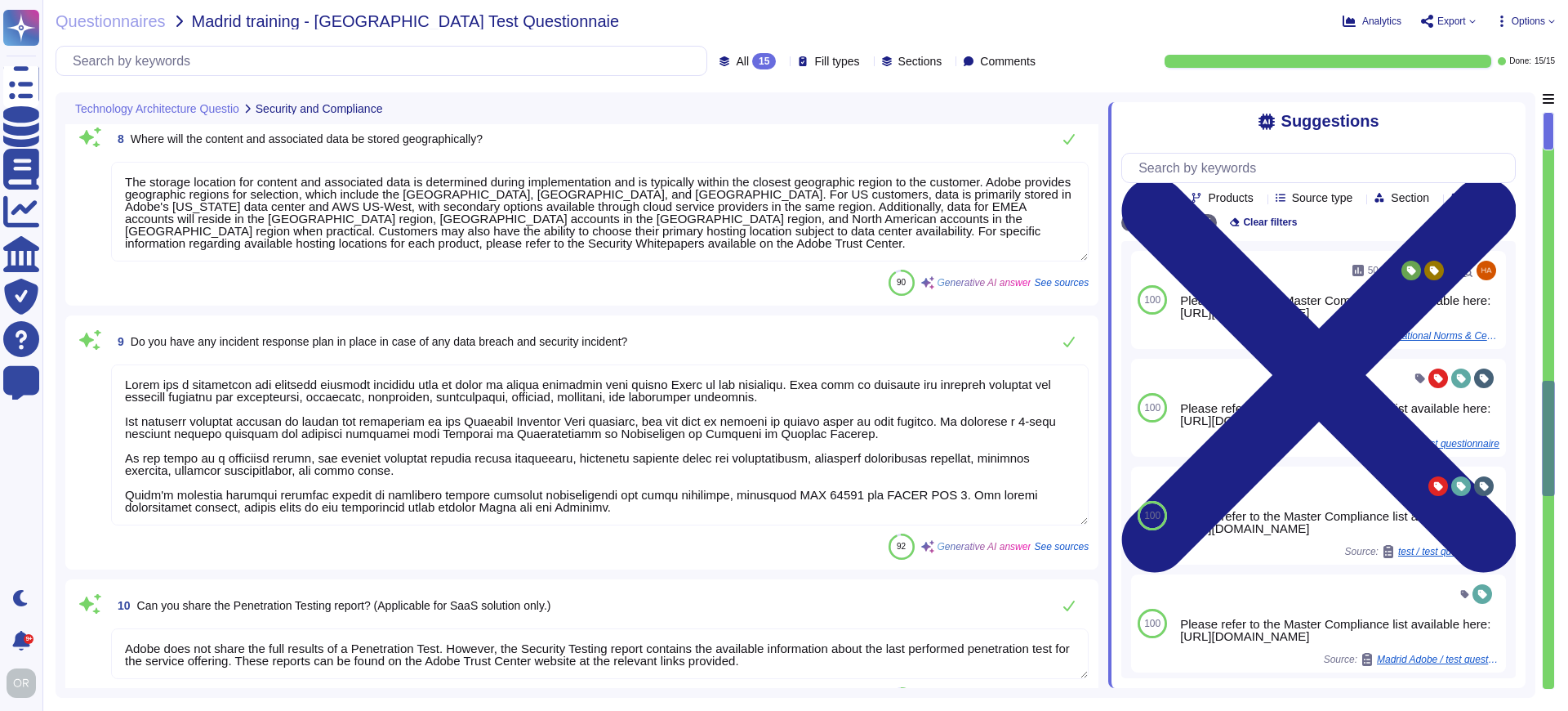
type textarea "Adobe supports explainability and governance of AI outputs through a comprehens…"
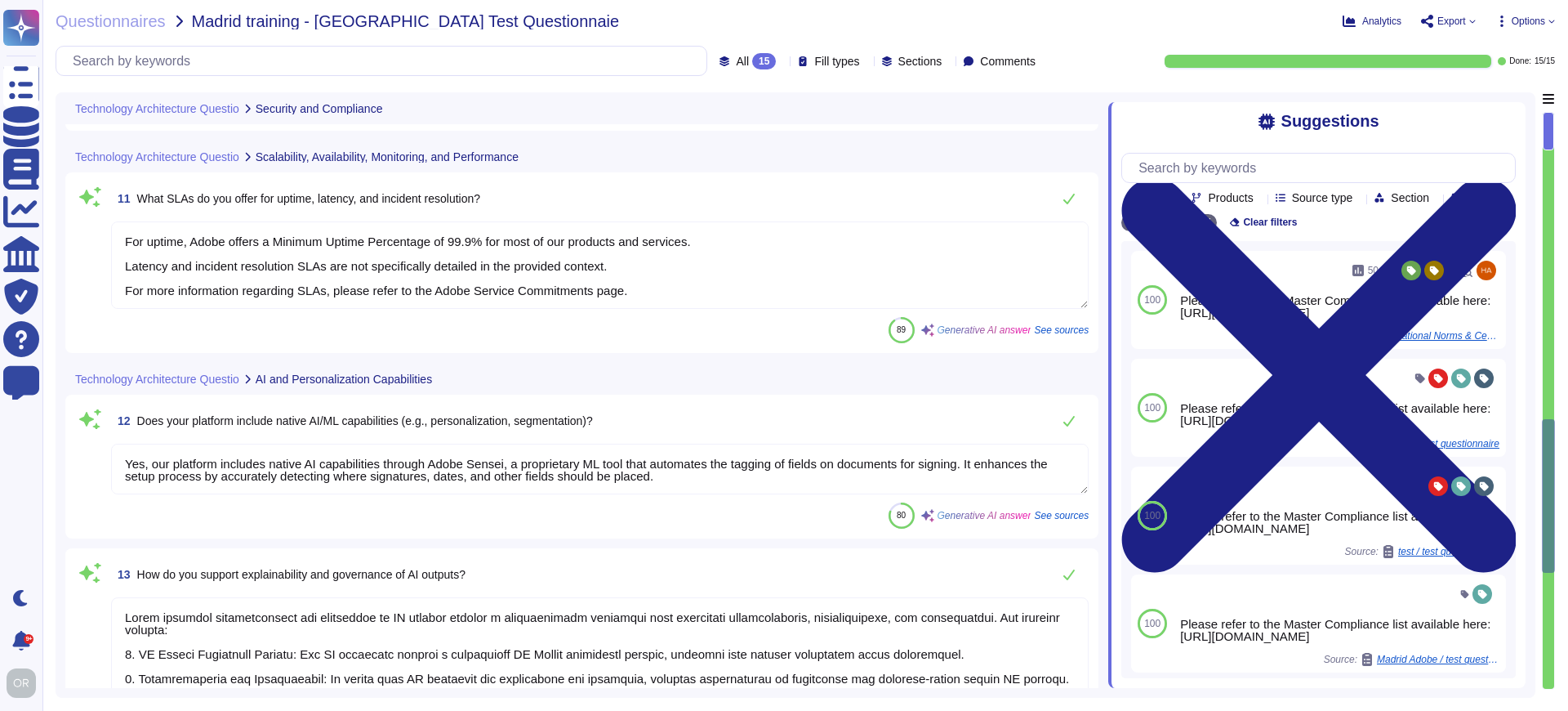
scroll to position [2440, 0]
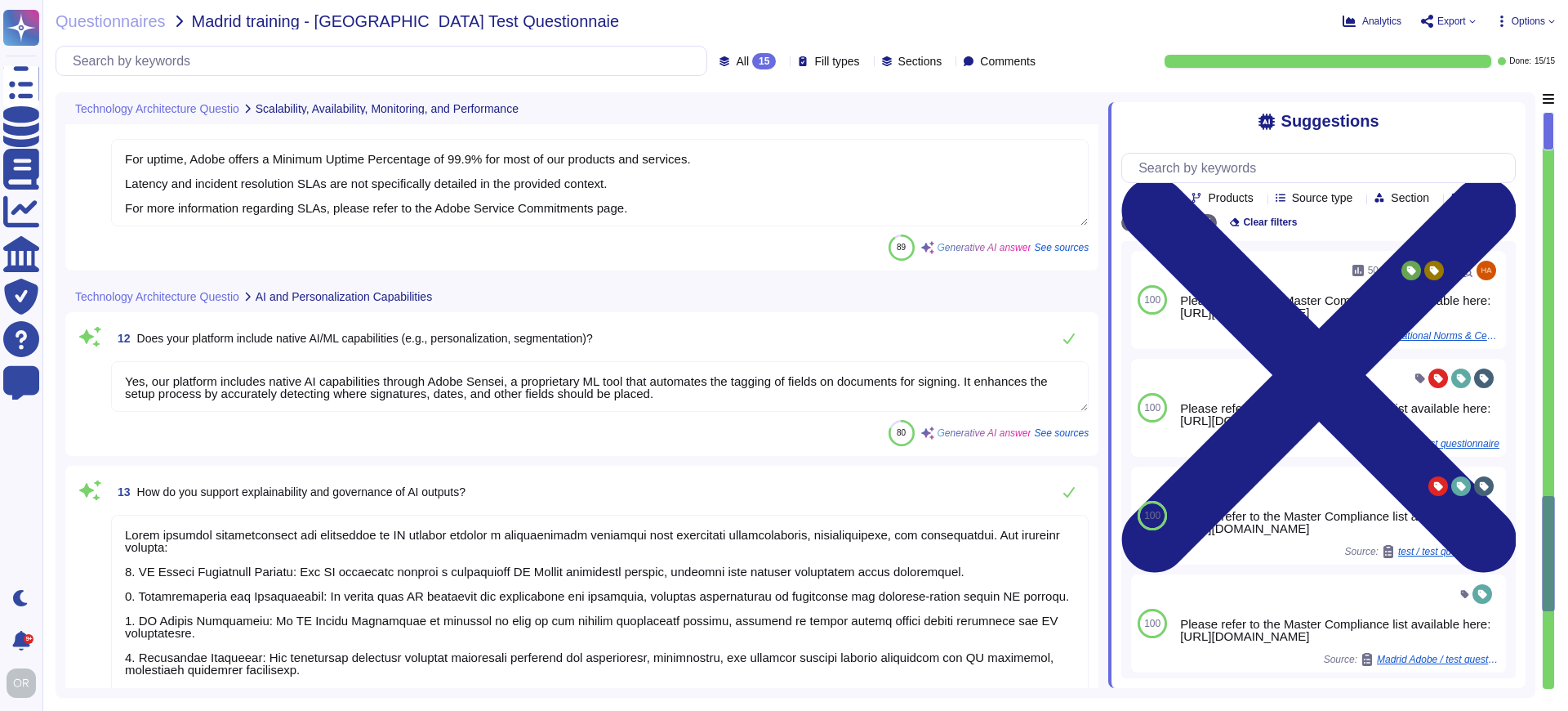
type textarea "Adobe has deployed governance processes to evaluate and track the performance o…"
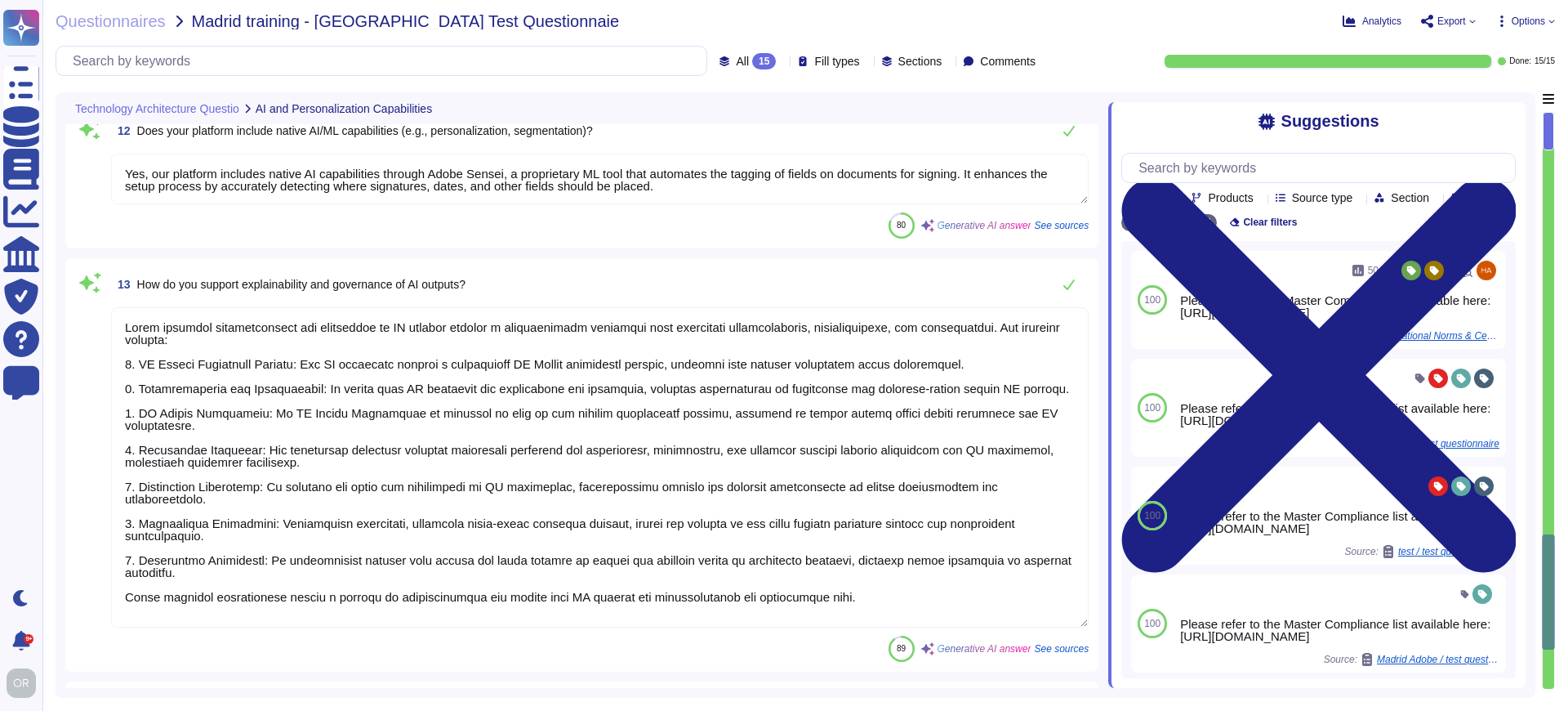
scroll to position [2715, 0]
type textarea "Adobe is committed to upholding the pledges of the EU AI Pact and is conducting…"
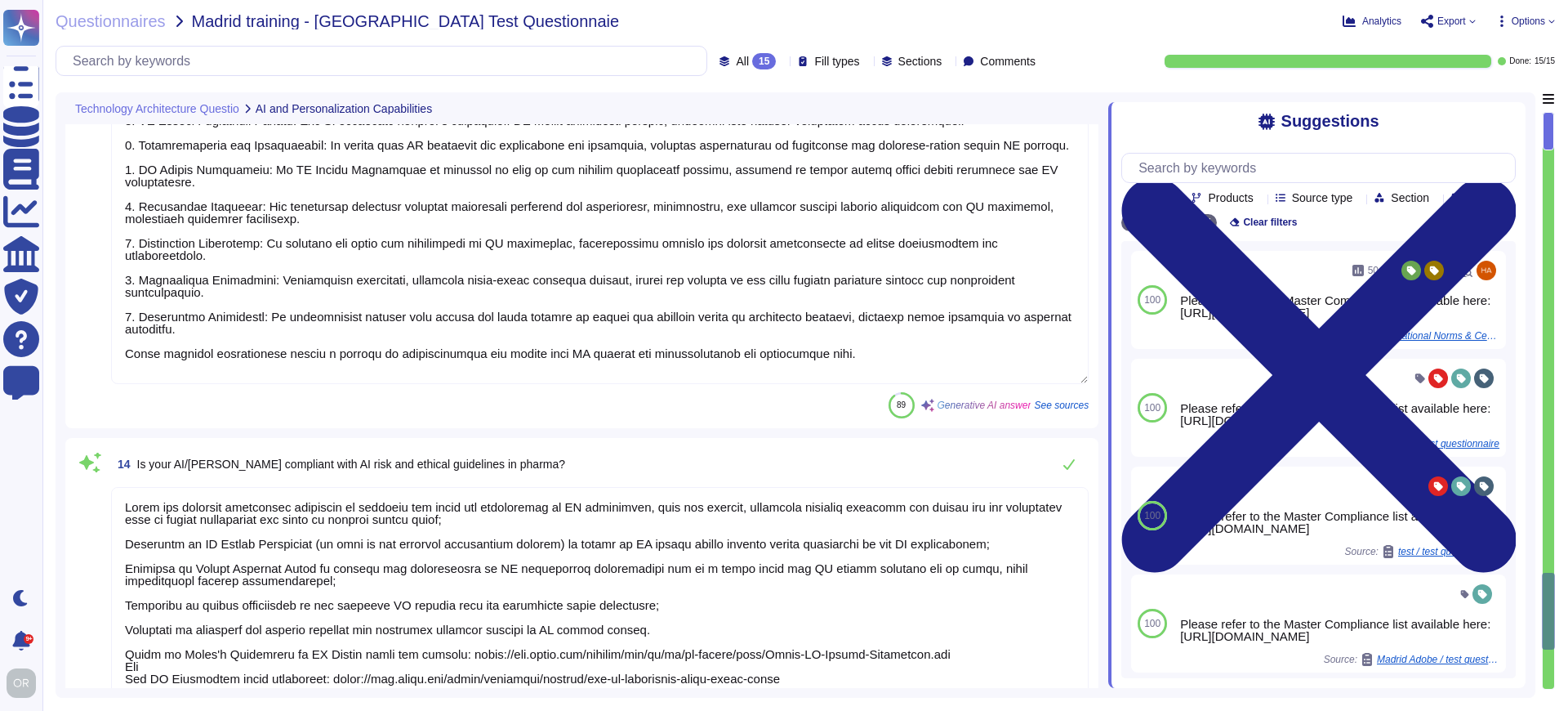
scroll to position [2, 0]
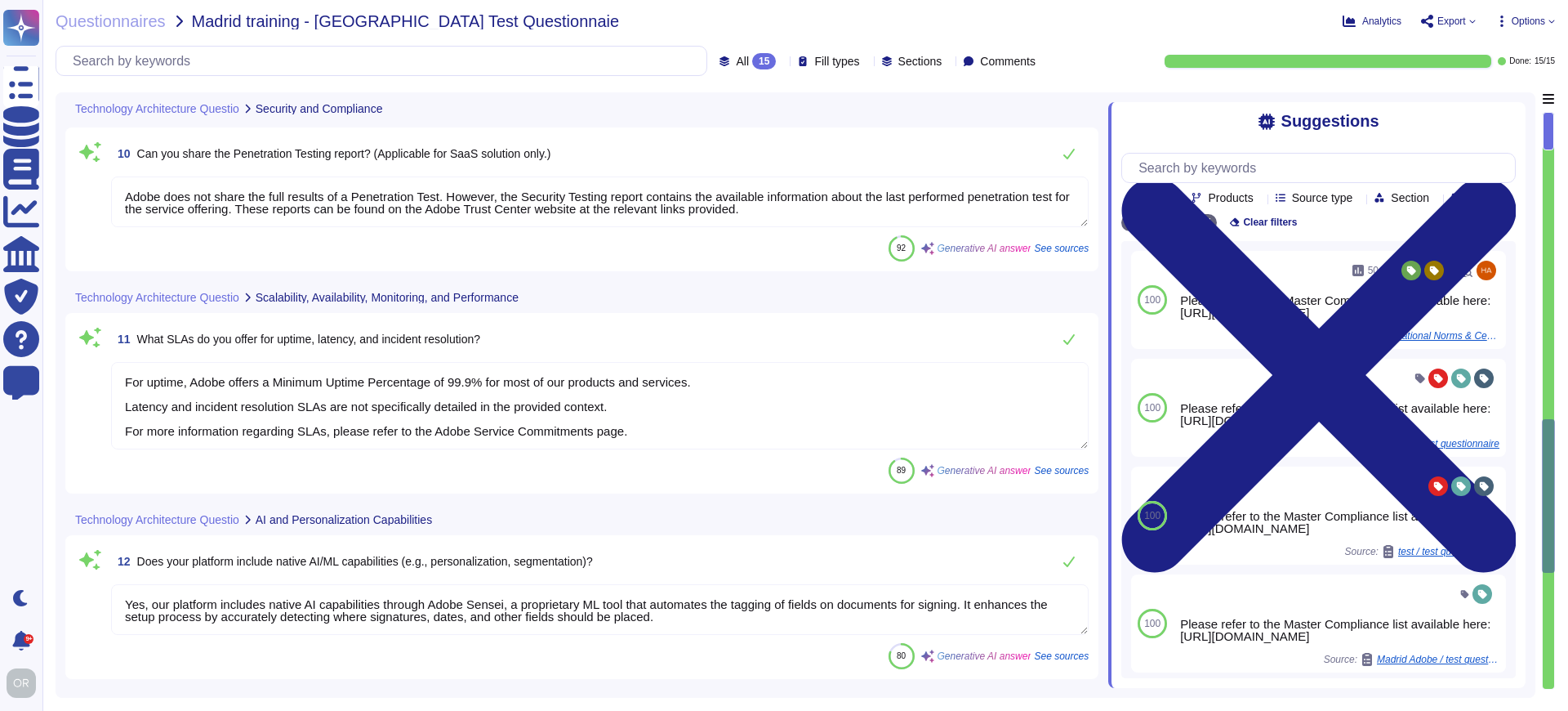
type textarea "The storage location for content and associated data is determined during imple…"
type textarea "Adobe has a documented and approved incident response plan in place to manage i…"
type textarea "Adobe does not share the full results of a Penetration Test. However, the Secur…"
type textarea "For uptime, Adobe offers a Minimum Uptime Percentage of 99.9% for most of our p…"
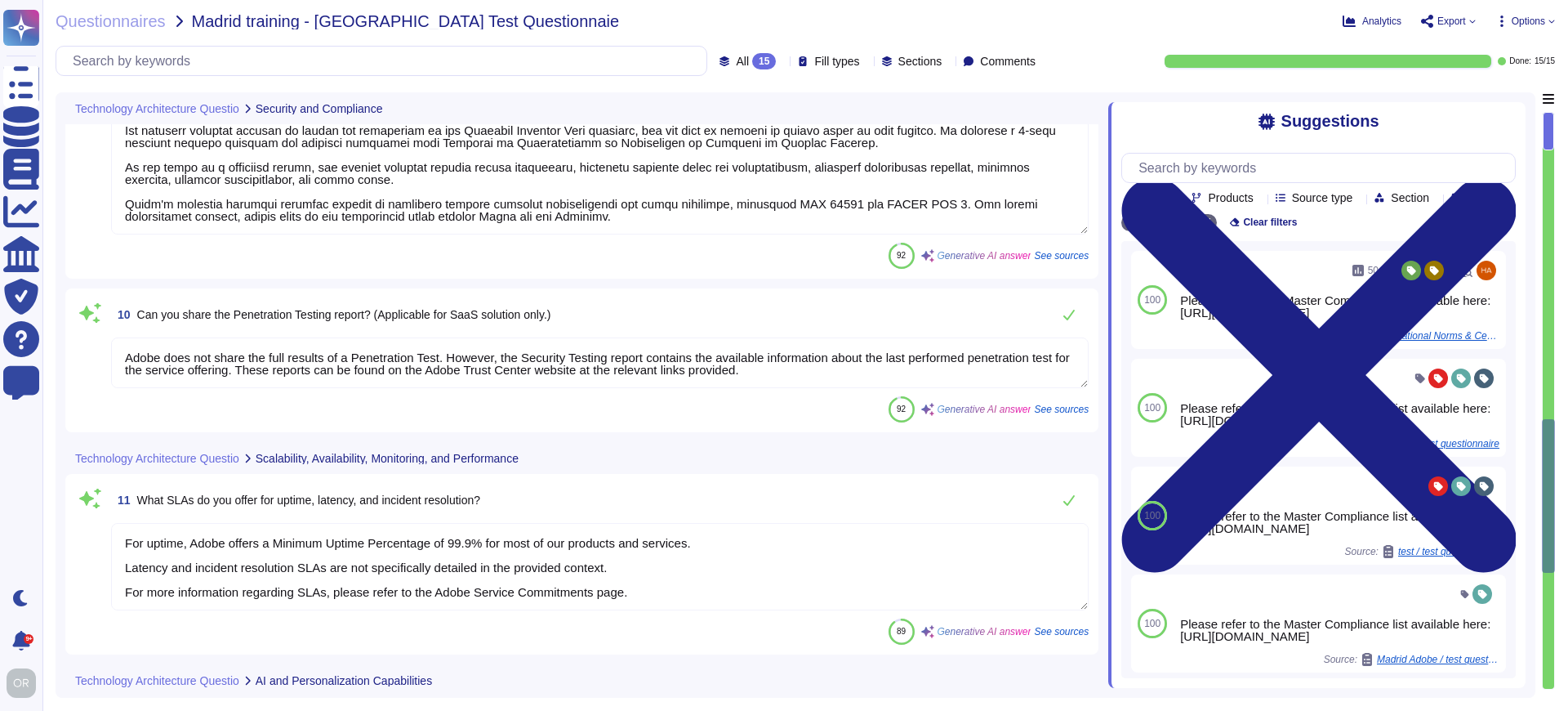
scroll to position [2061, 0]
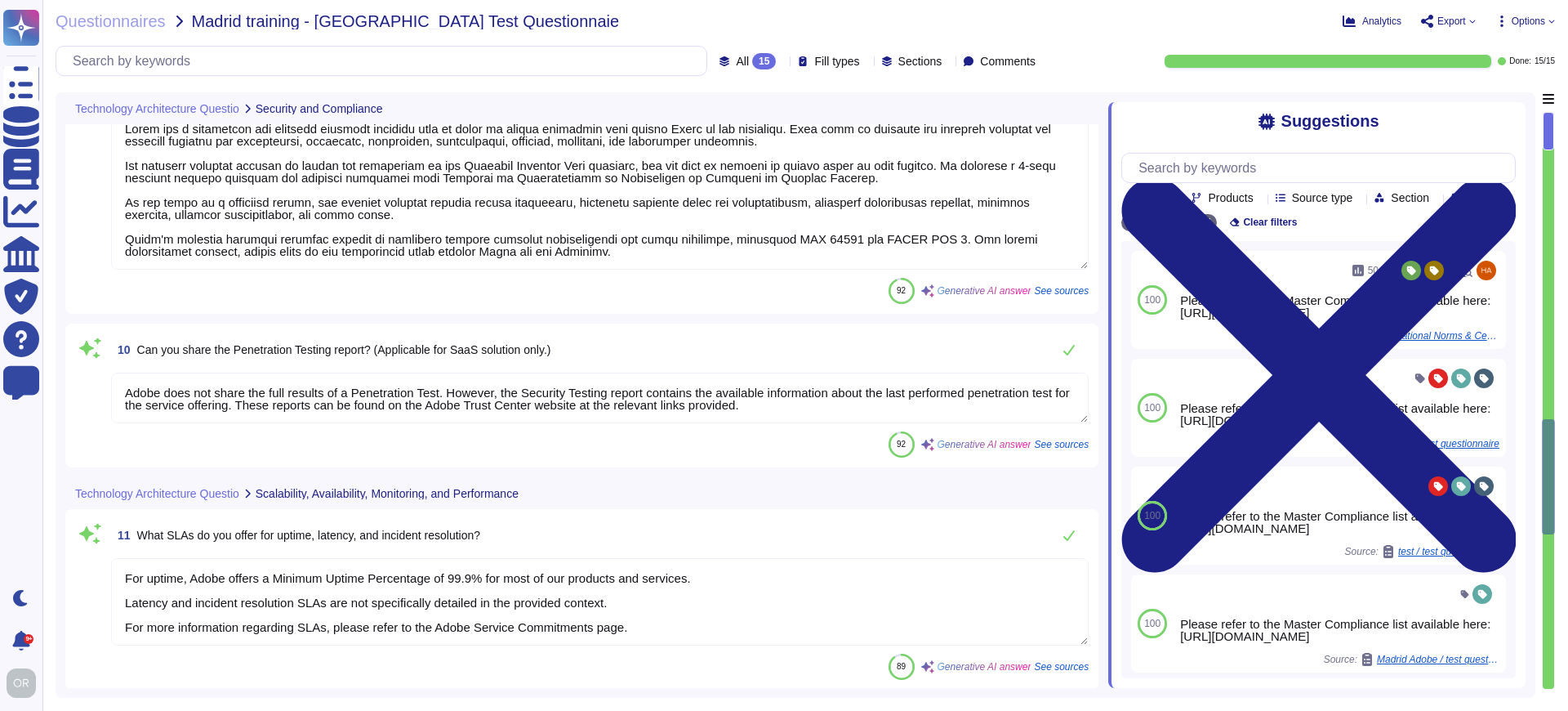
type textarea "Third-party audit or certification reports are available under NDA and can be r…"
click at [783, 399] on textarea "Adobe does not share the full results of a Penetration Test. However, the Secur…" at bounding box center [600, 397] width 978 height 50
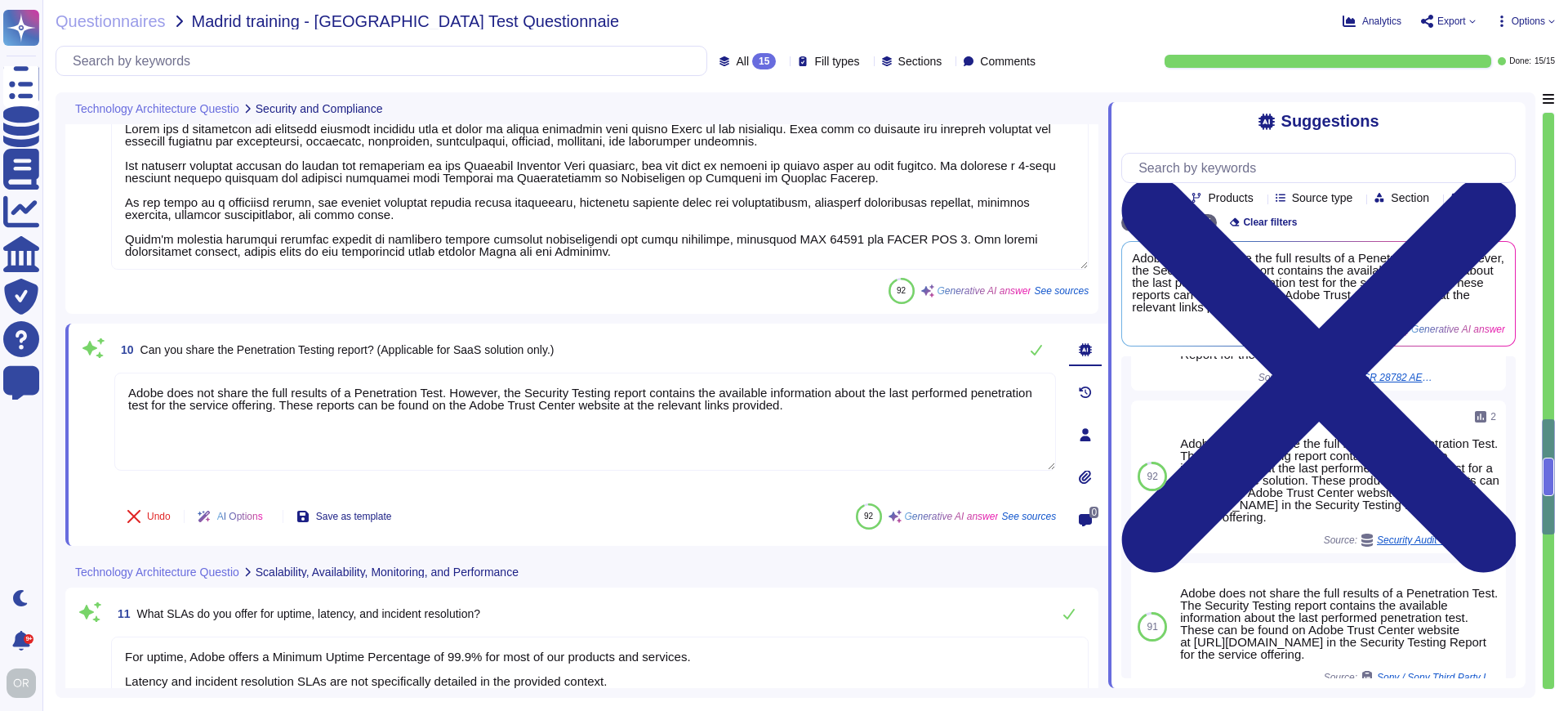
scroll to position [137, 0]
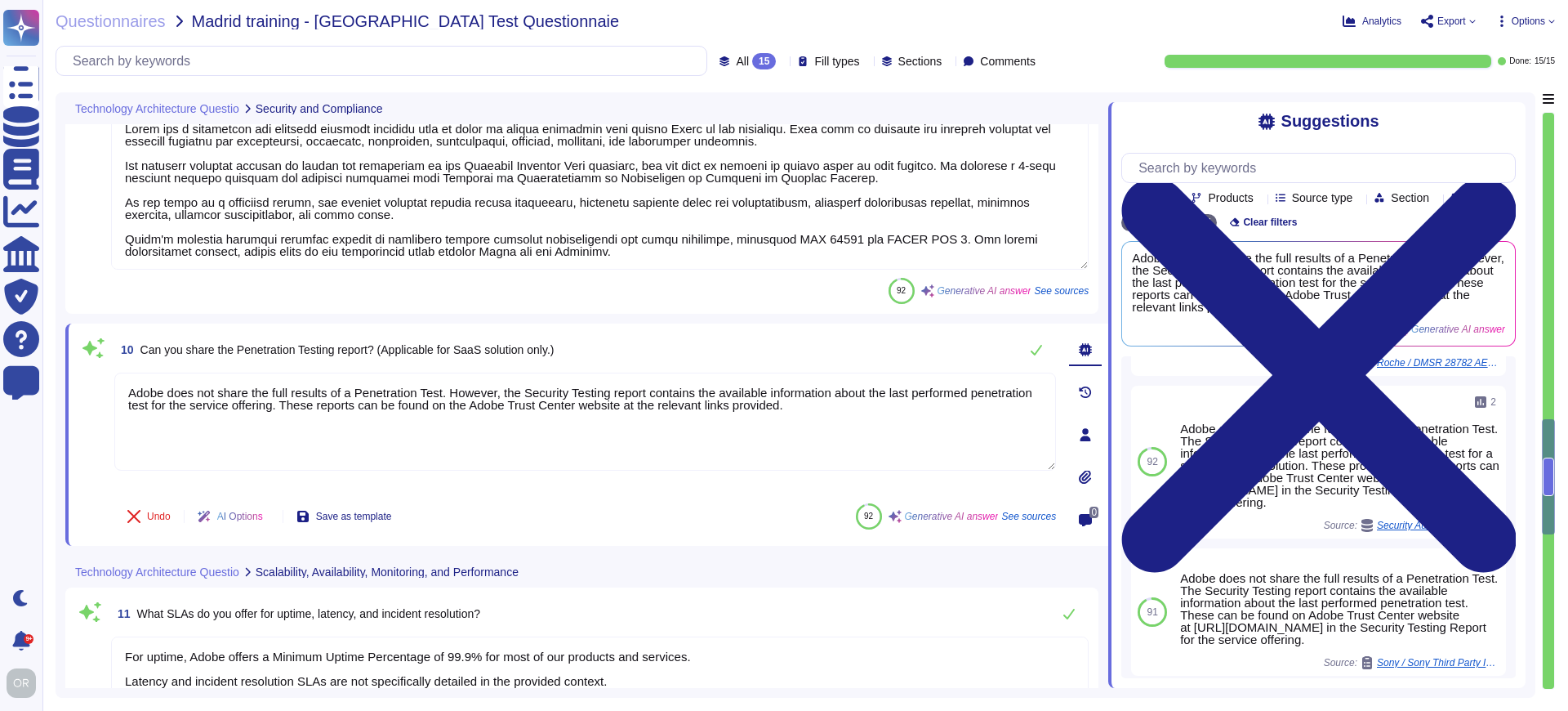
click at [732, 504] on div "Undo AI Options Save as template 92 Generative AI answer See sources" at bounding box center [585, 516] width 942 height 39
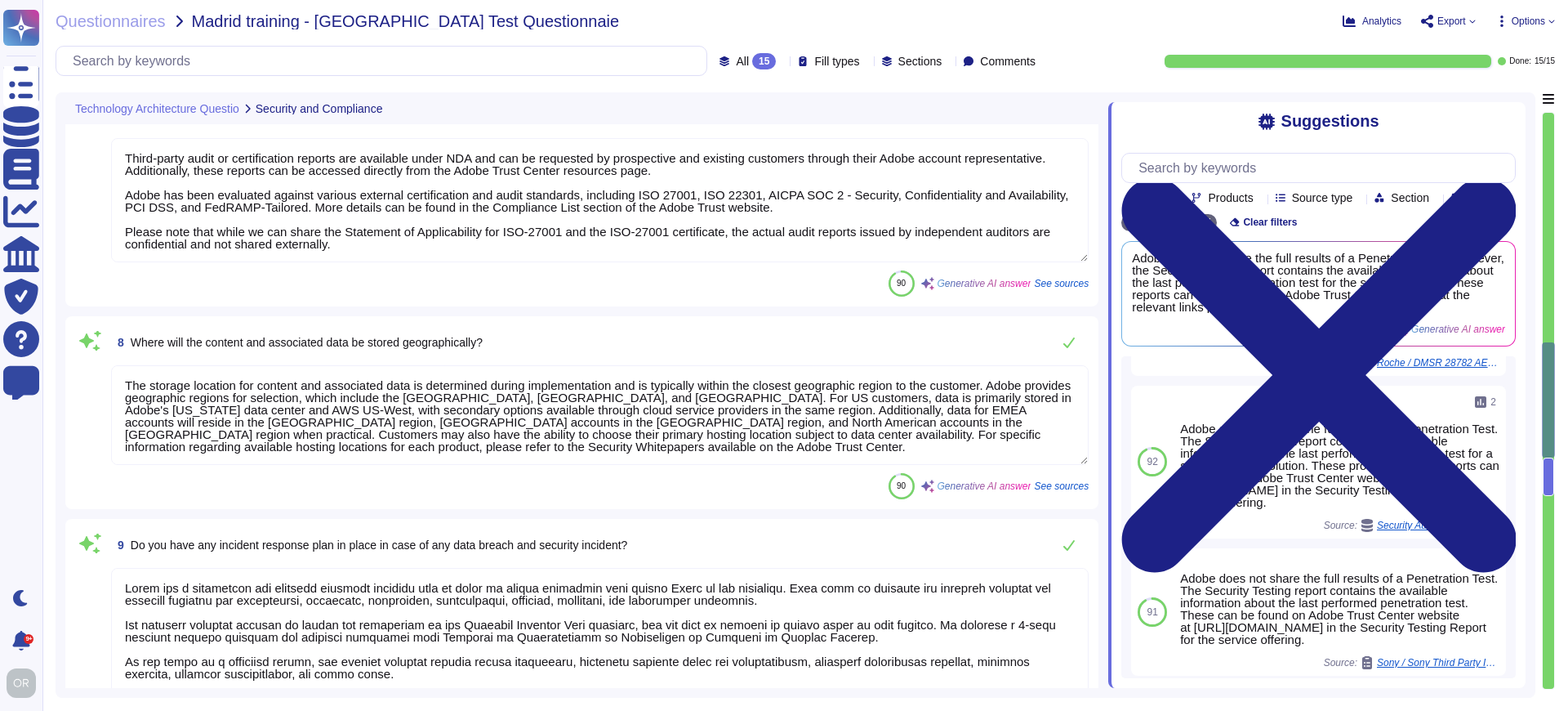
type textarea "Adobe prioritizes data security and privacy through a comprehensive approach th…"
type textarea "Adobe complies with various industry standards, regulations, and certifications…"
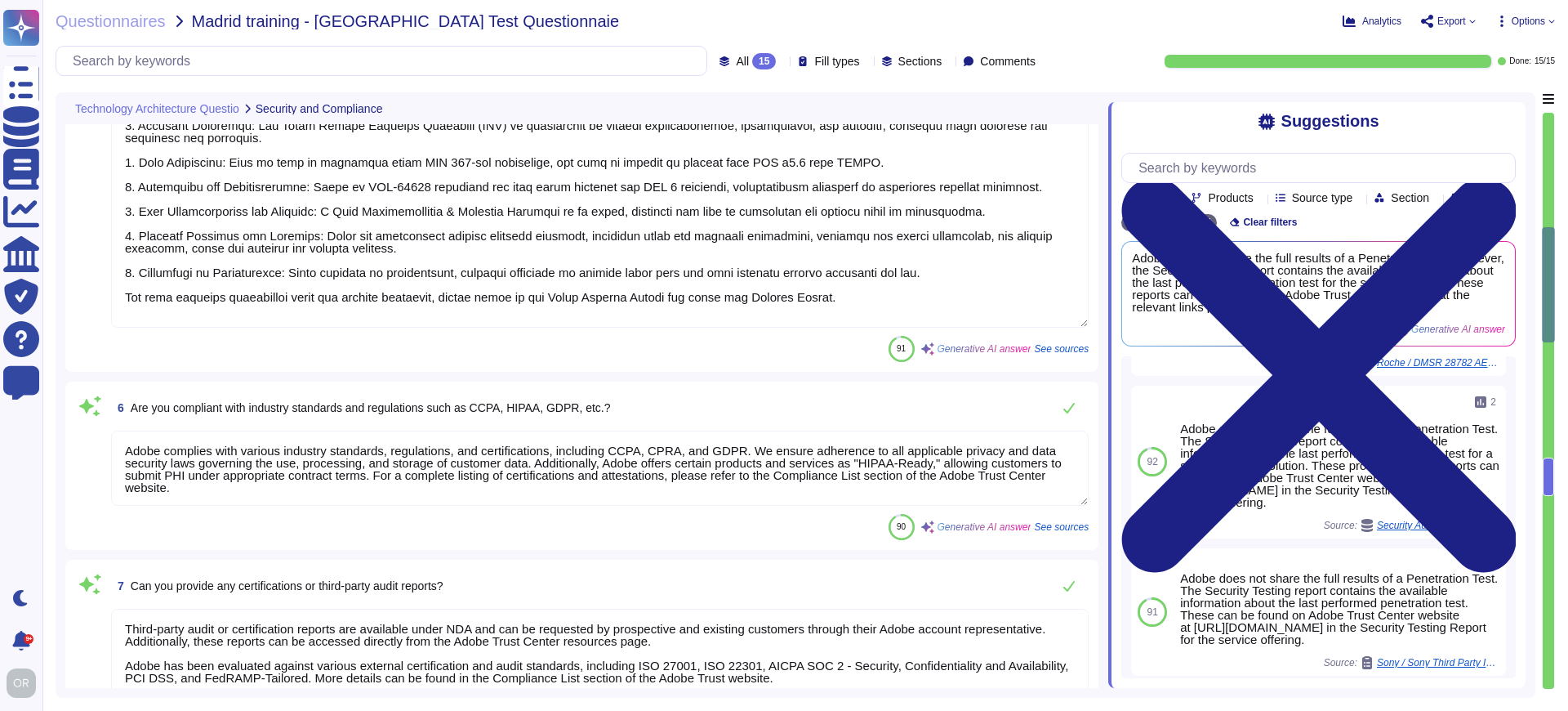
type textarea "Adobe implements comprehensive audit logging and monitoring practices to ensure…"
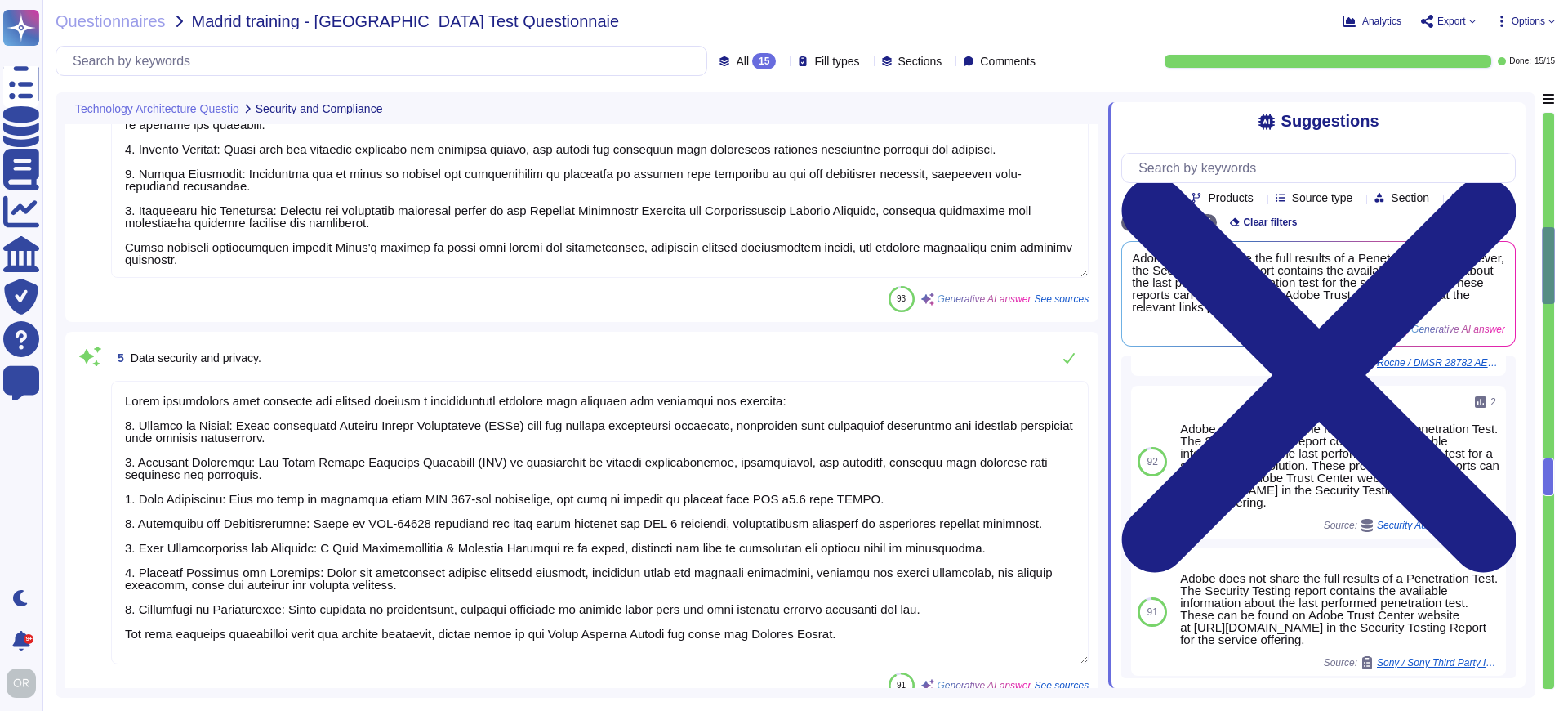
type textarea "Adobe utilizes AES-256 bit encryption for data at rest and TLS v1.2 or higher f…"
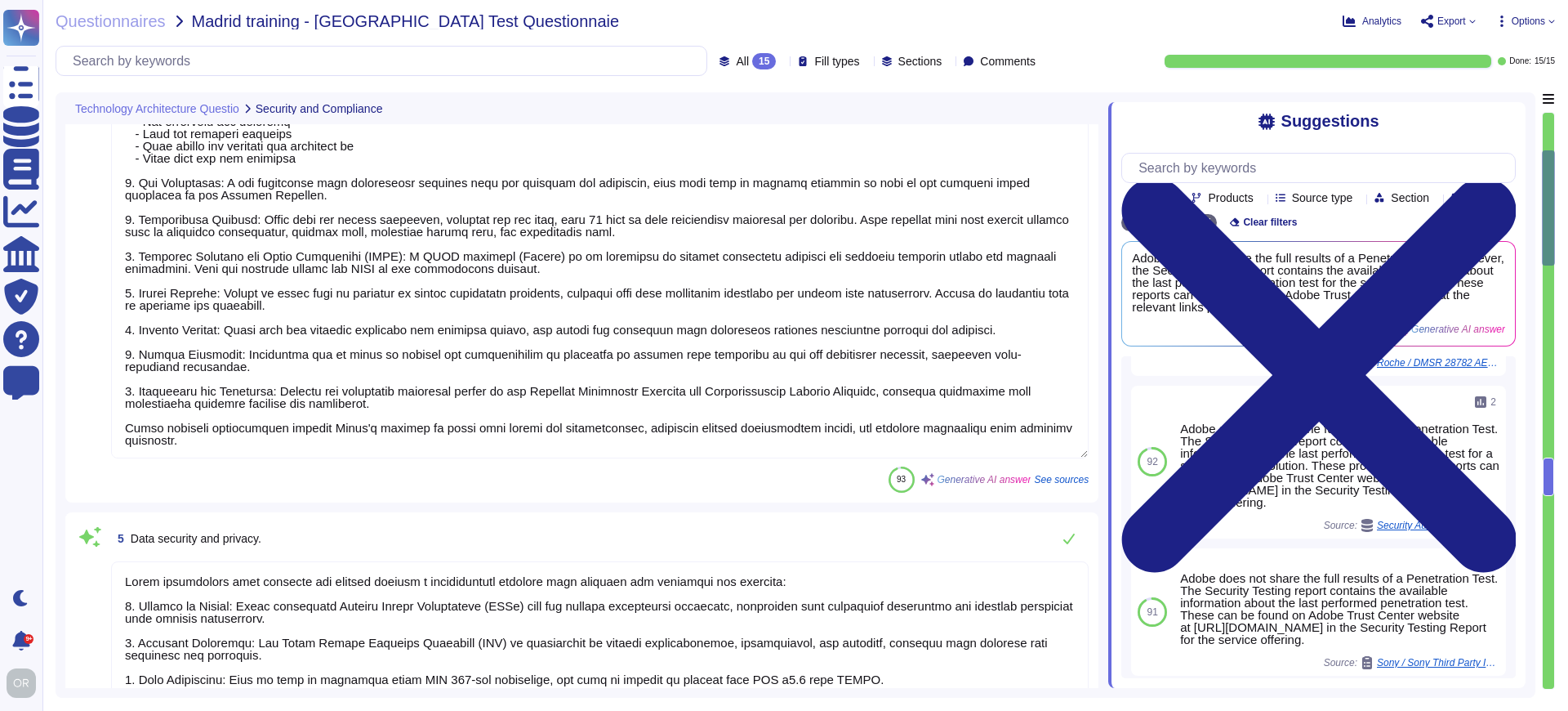
scroll to position [181, 0]
type textarea "Please refer to the Master Compliance list available here: [URL][DOMAIN_NAME]"
type textarea "Adobe's authentication service supports role-based access control (RBAC), which…"
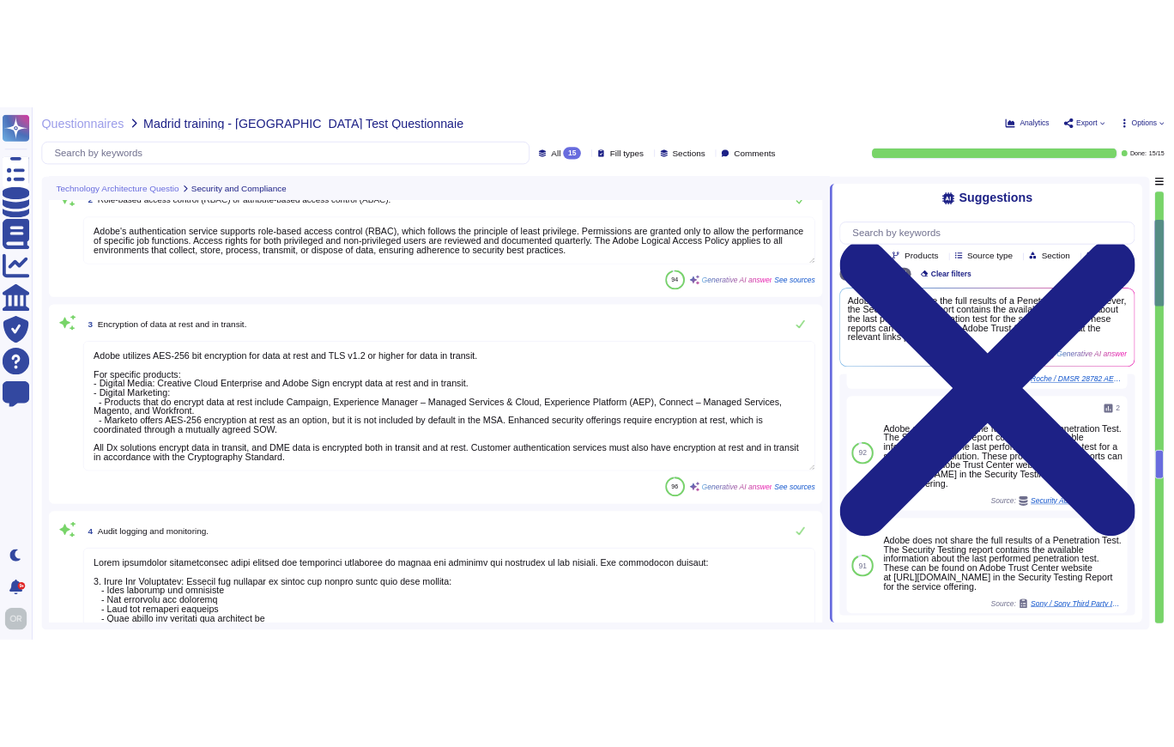
scroll to position [0, 0]
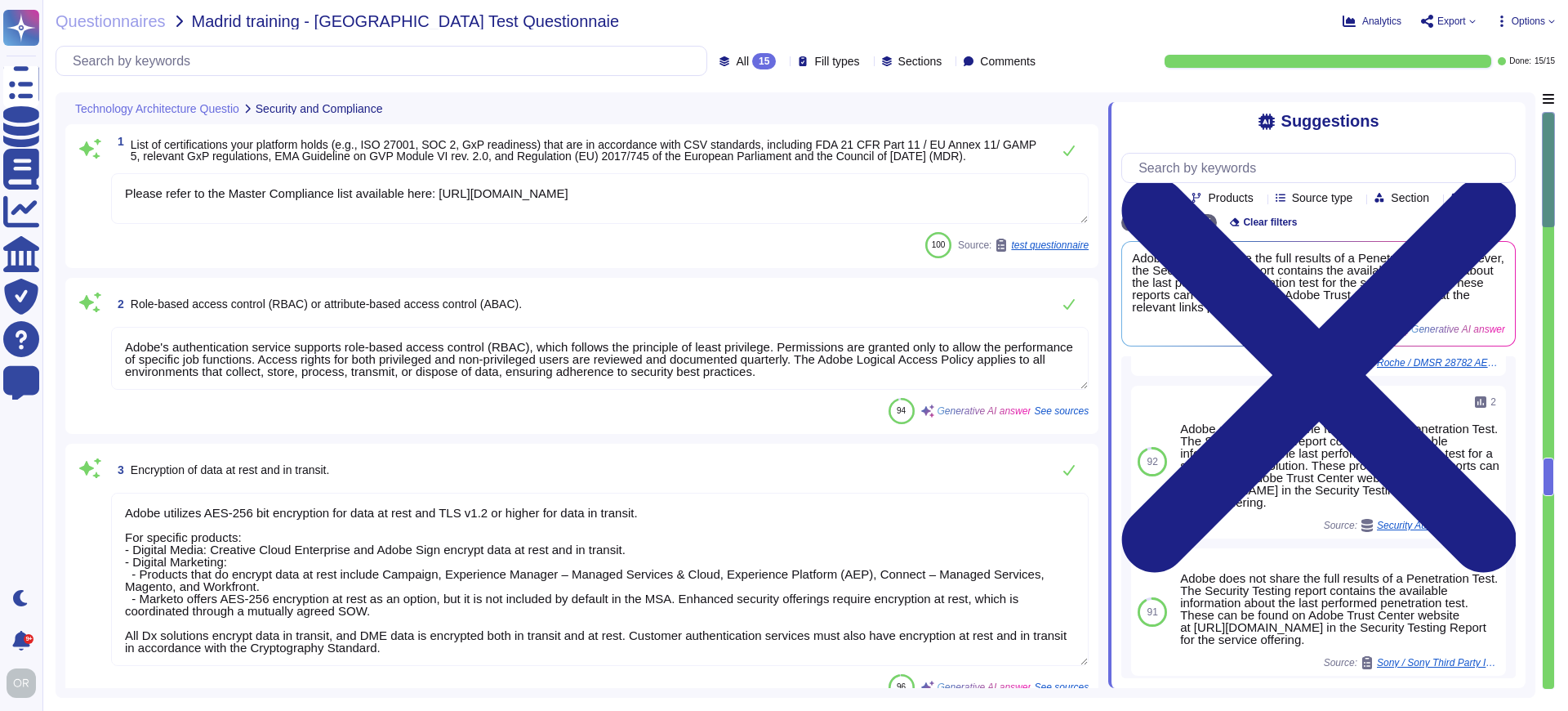
click at [1453, 21] on span "Export" at bounding box center [1452, 21] width 29 height 10
click at [1480, 99] on p "Download" at bounding box center [1508, 122] width 58 height 46
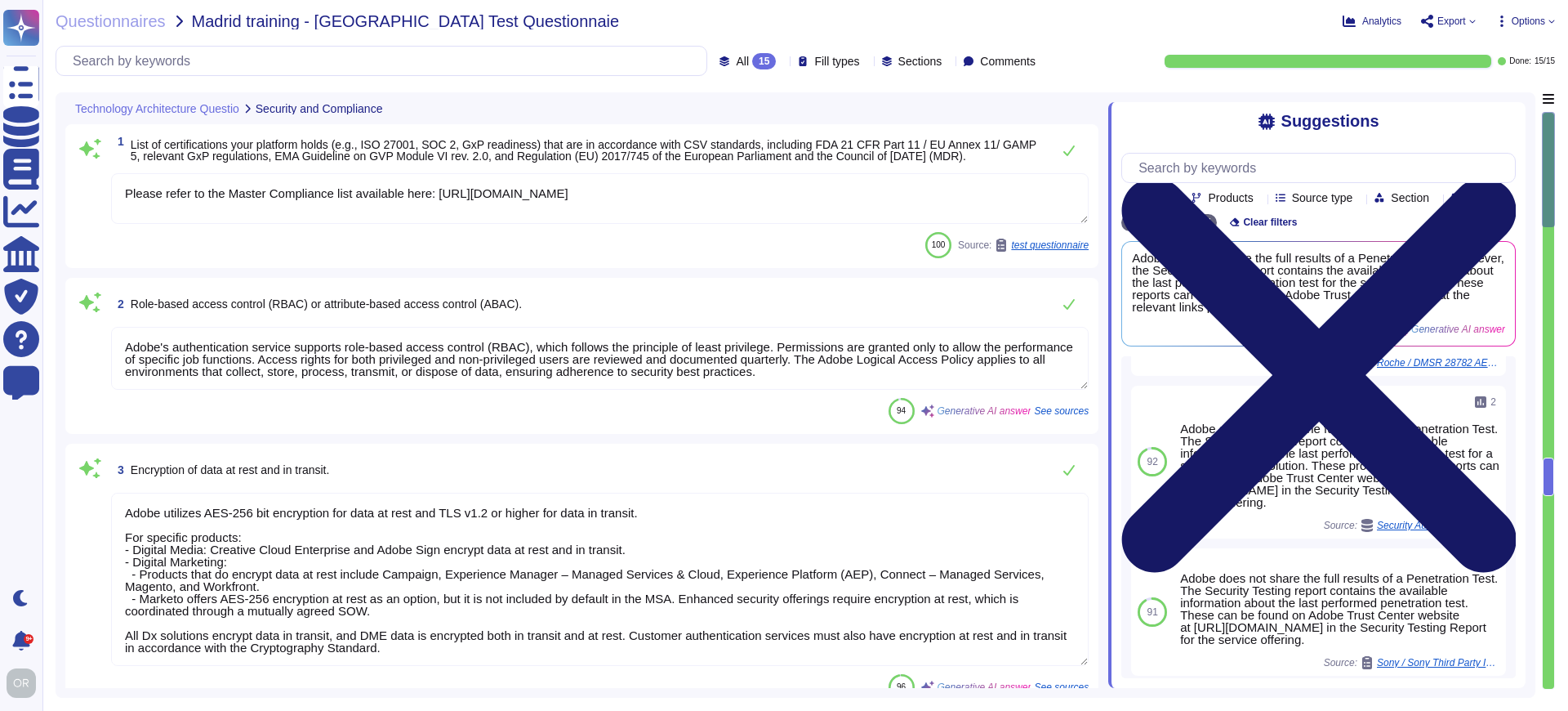
click at [1510, 123] on icon at bounding box center [1319, 375] width 395 height 526
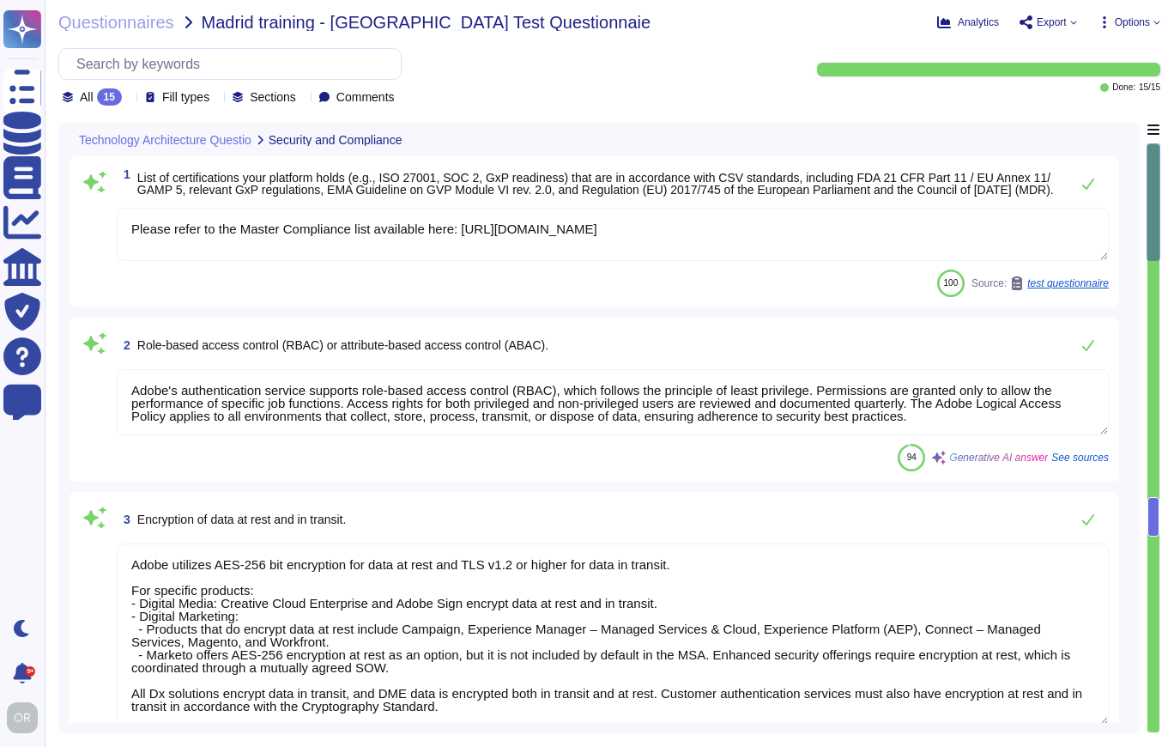
drag, startPoint x: 246, startPoint y: 197, endPoint x: 135, endPoint y: 172, distance: 113.7
click at [135, 172] on span "1 List of certifications your platform holds (e.g., ISO 27001, SOC 2, GxP readi…" at bounding box center [589, 183] width 944 height 31
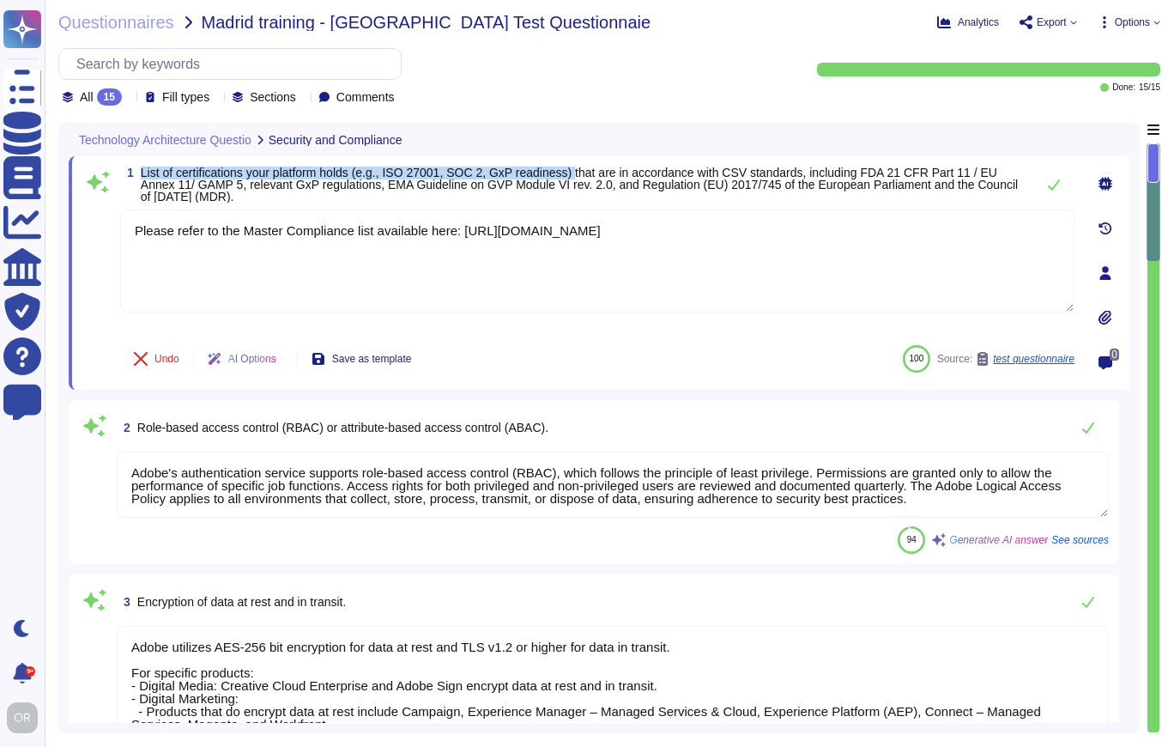
drag, startPoint x: 203, startPoint y: 169, endPoint x: 599, endPoint y: 172, distance: 396.6
click at [599, 172] on span "List of certifications your platform holds (e.g., ISO 27001, SOC 2, GxP readine…" at bounding box center [579, 185] width 877 height 38
click at [561, 171] on span "List of certifications your platform holds (e.g., ISO 27001, SOC 2, GxP readine…" at bounding box center [579, 185] width 877 height 38
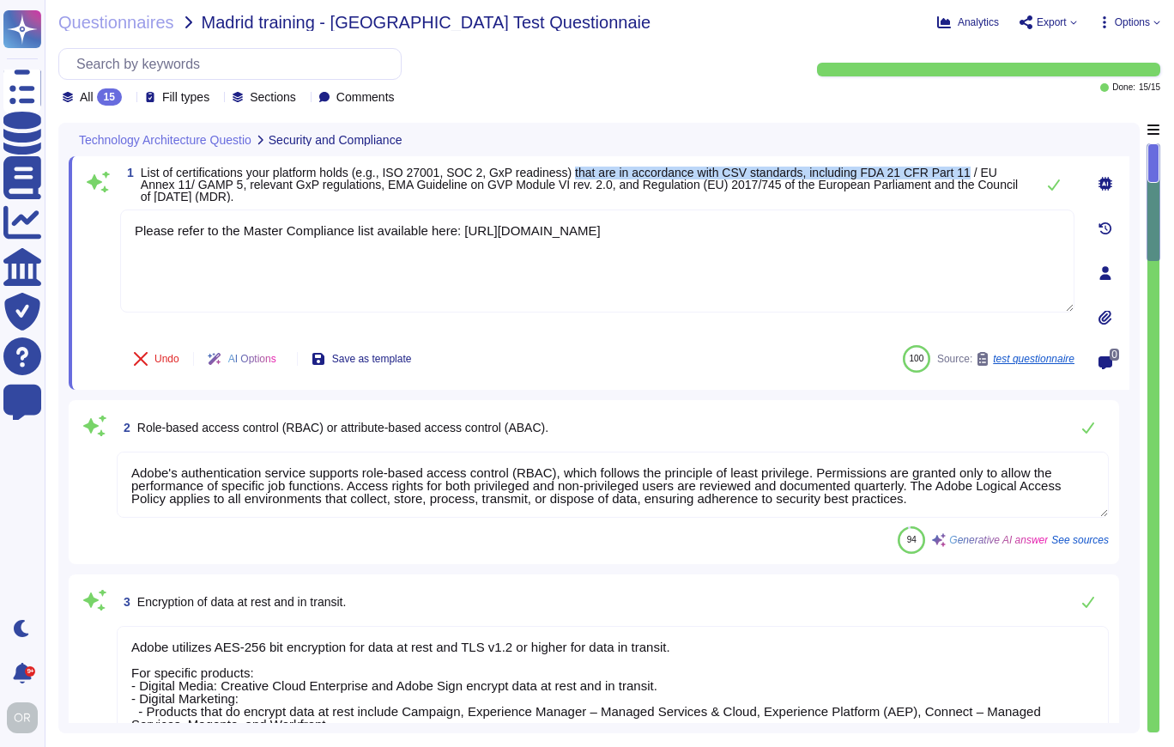
drag, startPoint x: 600, startPoint y: 172, endPoint x: 1006, endPoint y: 173, distance: 406.0
click at [1006, 173] on span "List of certifications your platform holds (e.g., ISO 27001, SOC 2, GxP readine…" at bounding box center [579, 185] width 877 height 38
drag, startPoint x: 575, startPoint y: 432, endPoint x: 199, endPoint y: 411, distance: 376.5
click at [199, 411] on div "2 Role-based access control (RBAC) or attribute-based access control (ABAC)." at bounding box center [613, 427] width 992 height 34
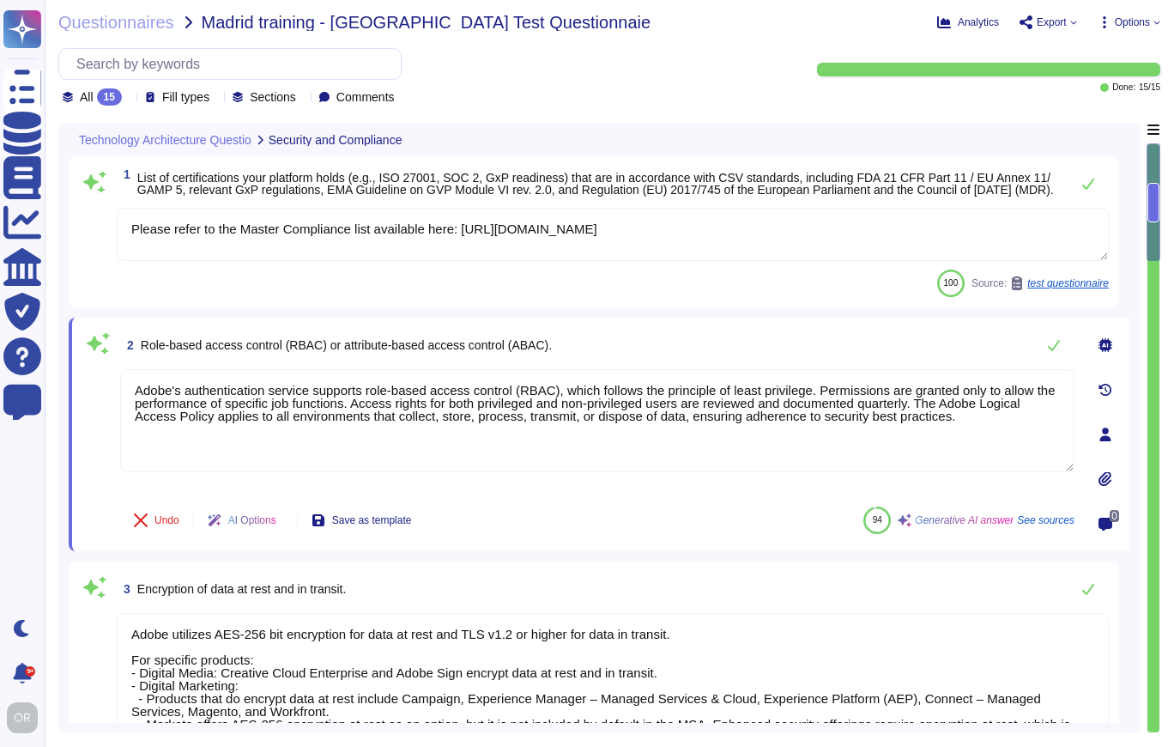
drag, startPoint x: 582, startPoint y: 345, endPoint x: 140, endPoint y: 345, distance: 442.1
click at [138, 346] on div "2 Role-based access control (RBAC) or attribute-based access control (ABAC)." at bounding box center [597, 345] width 955 height 34
click at [670, 97] on div "All 15 Fill types Sections Comments" at bounding box center [418, 77] width 721 height 58
